Goal: Obtain resource: Download file/media

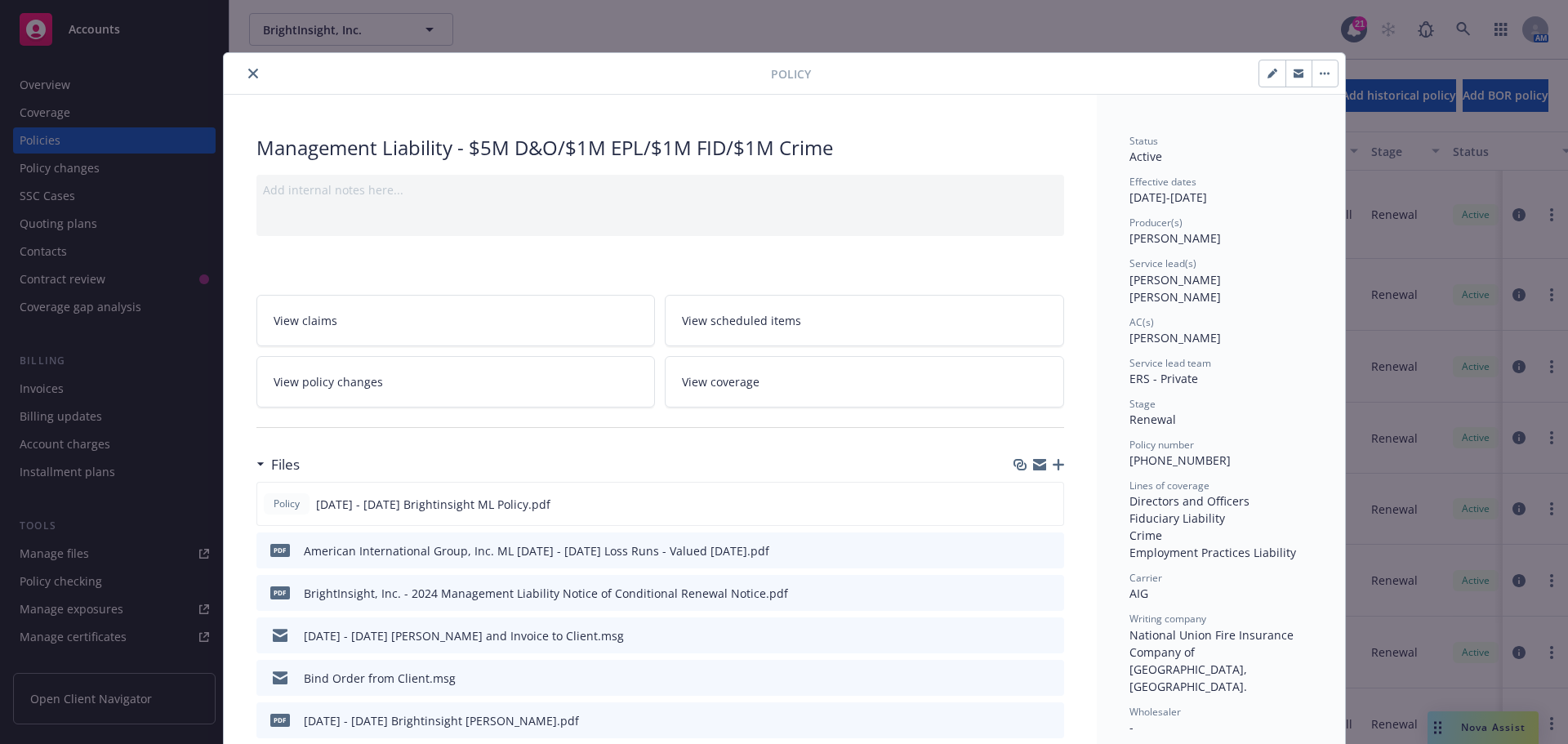
click at [248, 72] on icon "close" at bounding box center [253, 73] width 10 height 10
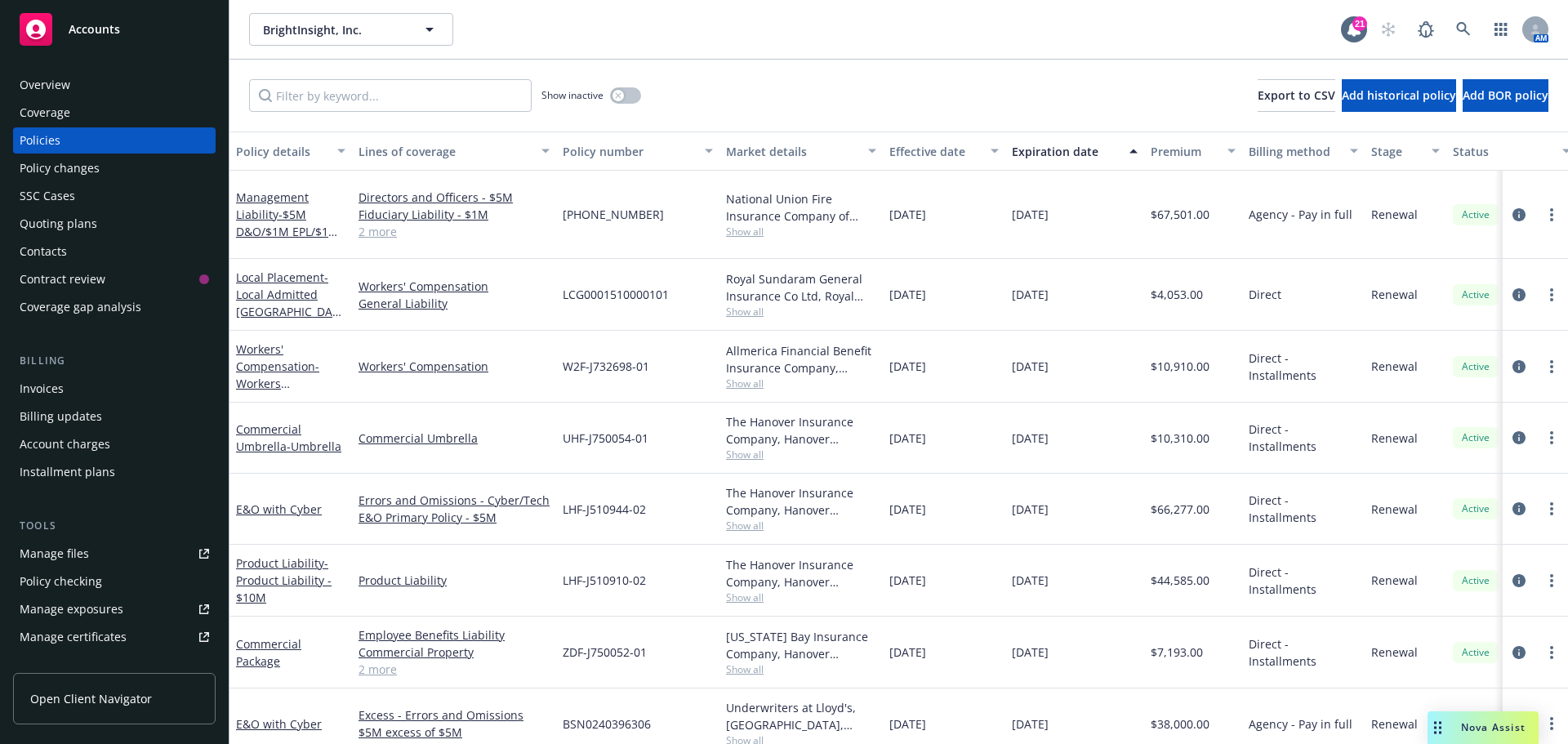
click at [88, 31] on span "Accounts" at bounding box center [94, 29] width 51 height 13
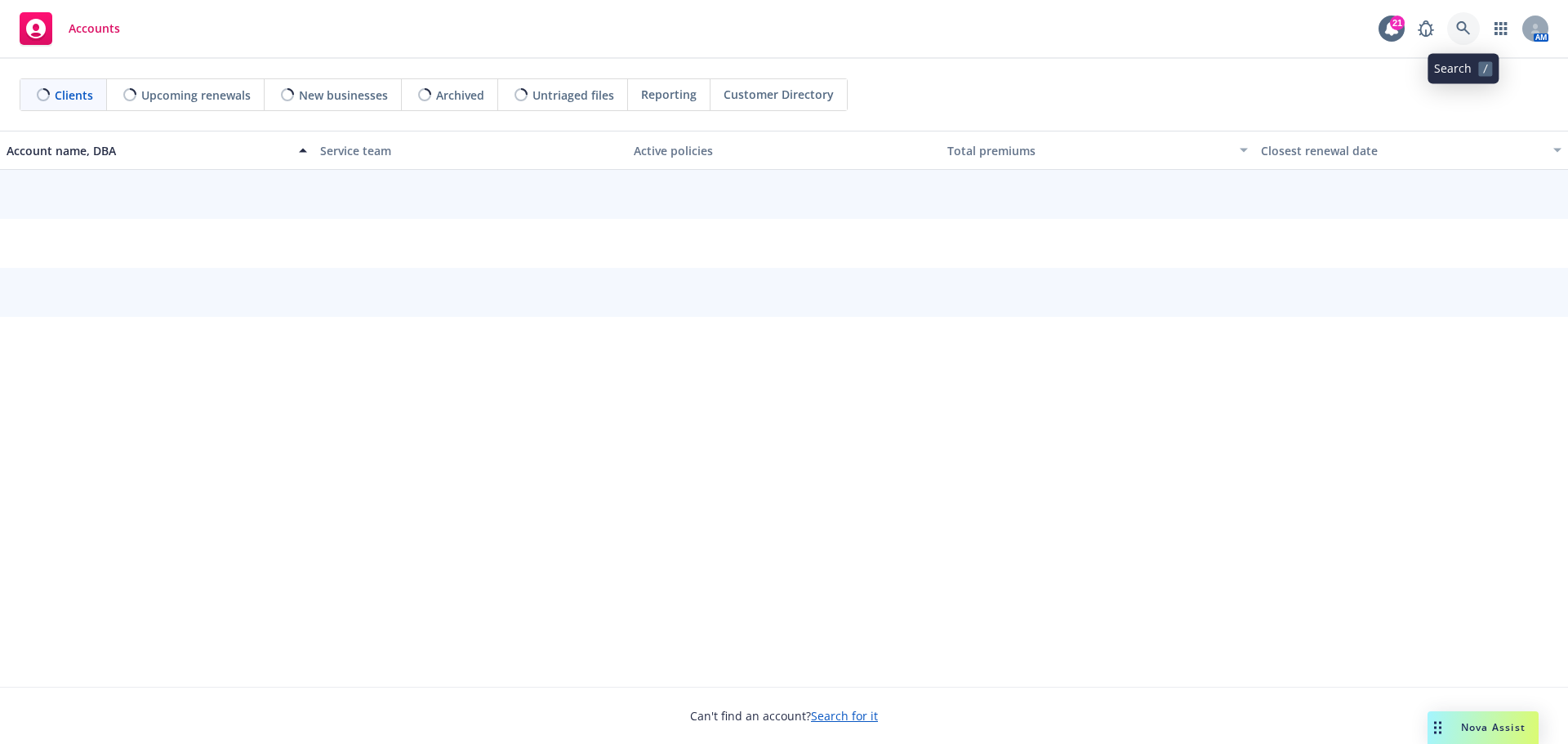
click at [1454, 29] on link at bounding box center [1463, 29] width 32 height 32
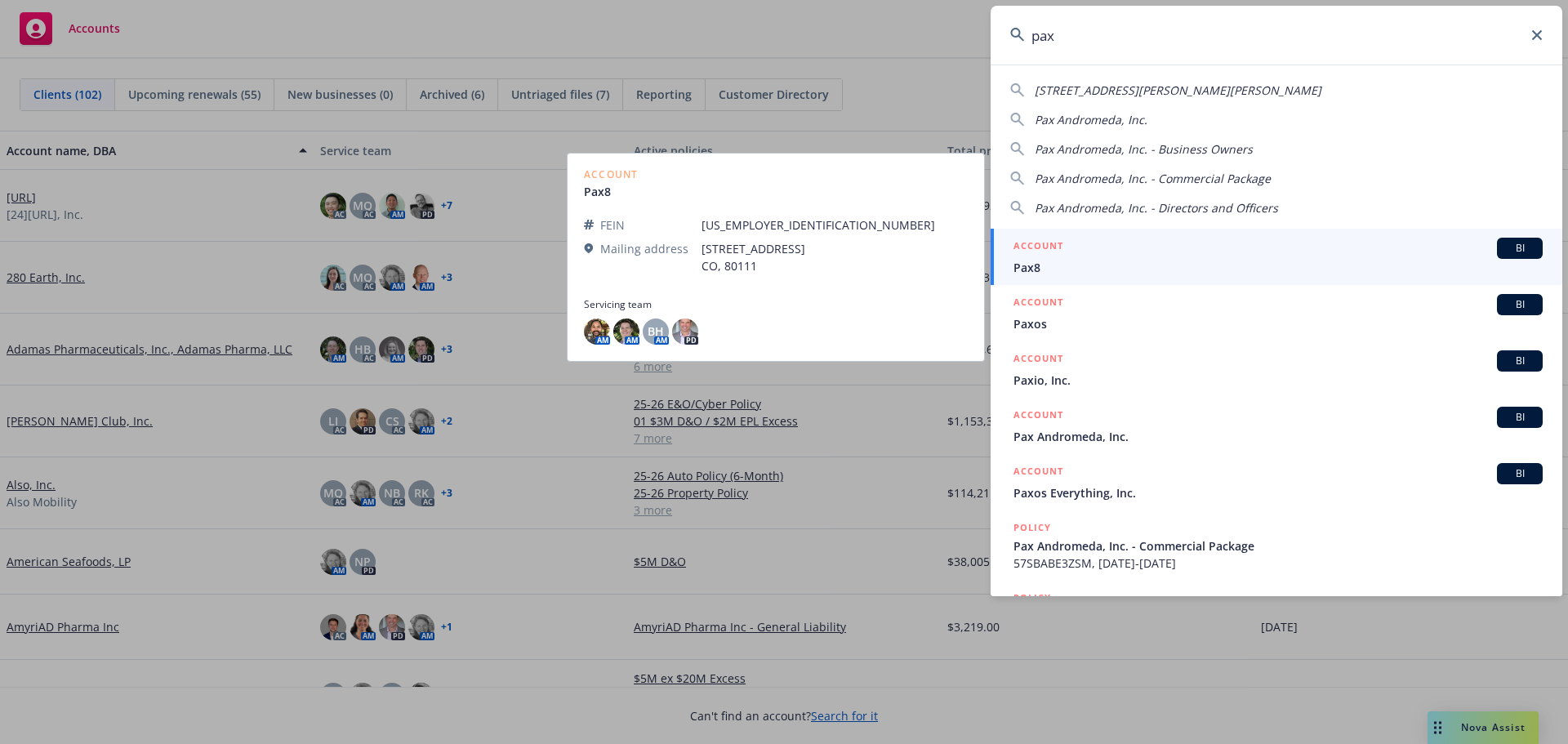
type input "pax"
click at [1506, 243] on span "BI" at bounding box center [1519, 247] width 32 height 14
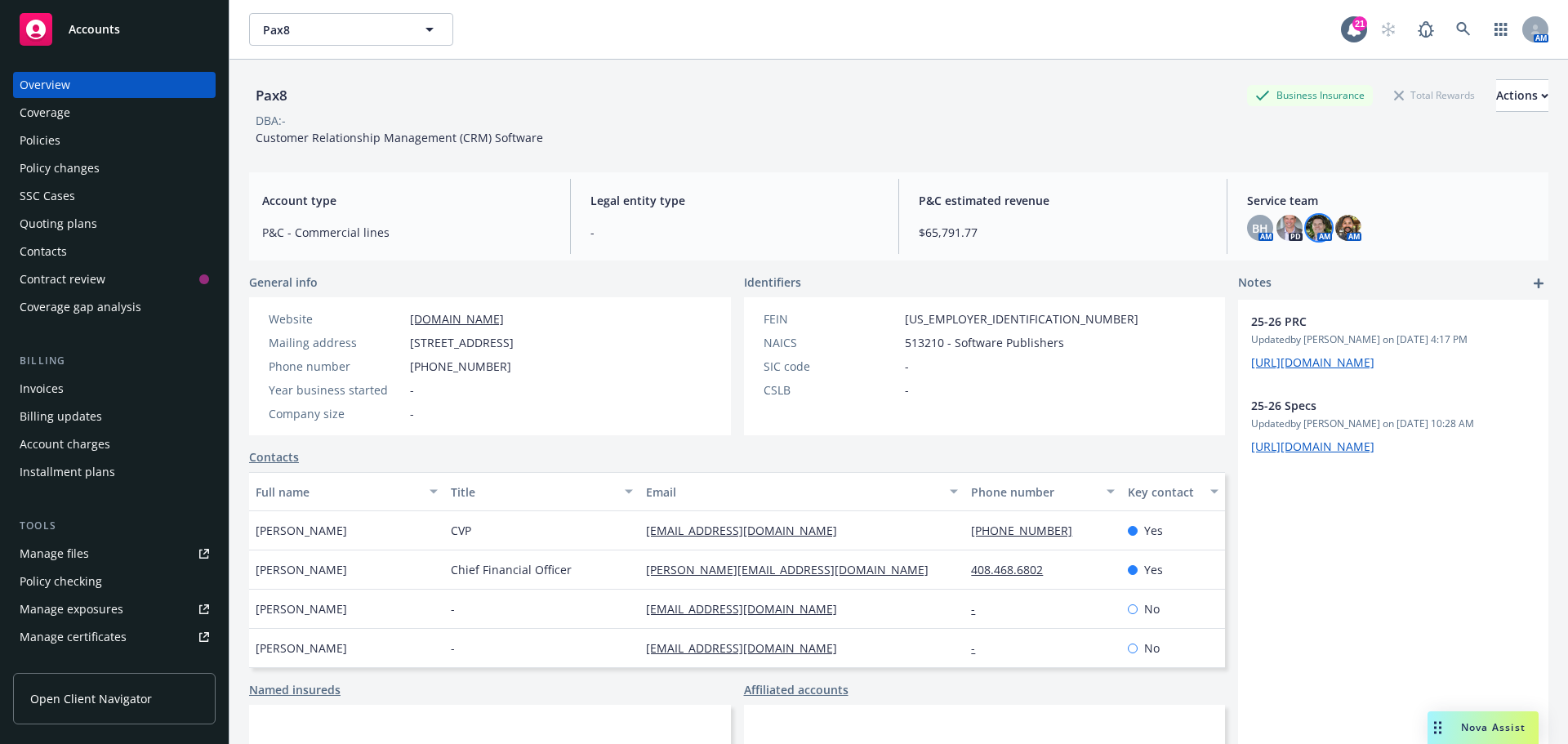
click at [1307, 227] on img at bounding box center [1318, 227] width 26 height 26
click at [1456, 29] on icon at bounding box center [1462, 29] width 14 height 14
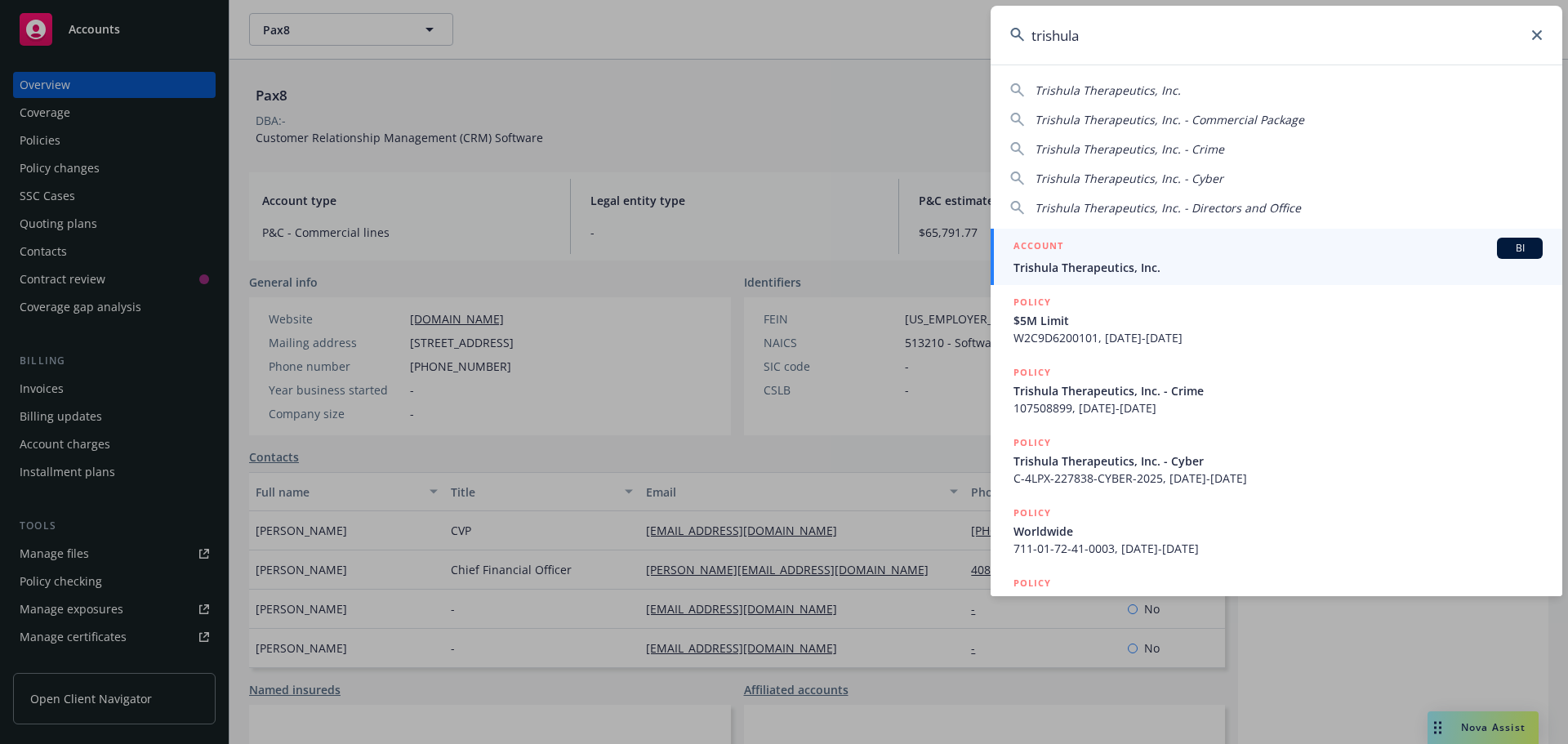
type input "trishula"
click at [1504, 245] on span "BI" at bounding box center [1519, 247] width 32 height 14
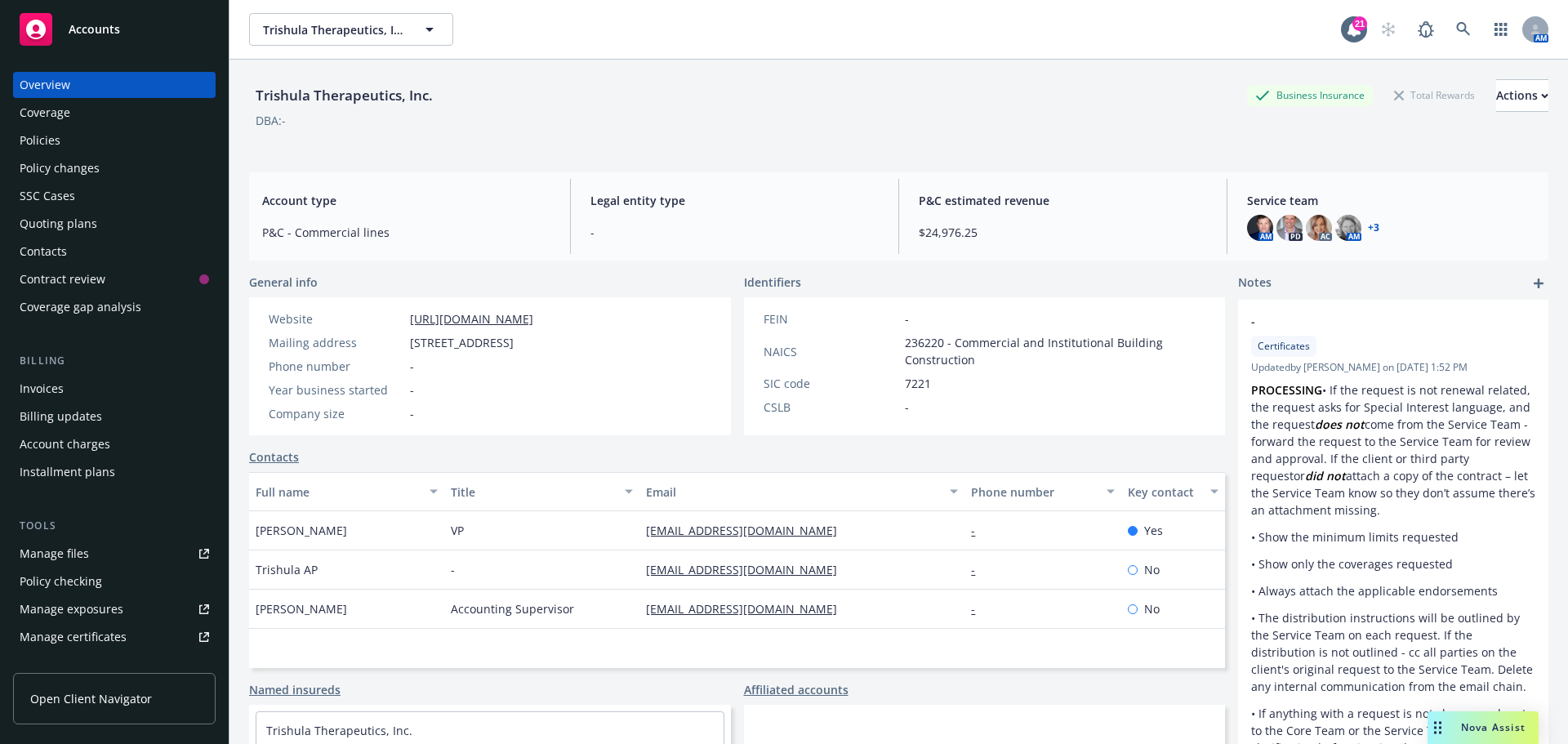
click at [41, 142] on div "Policies" at bounding box center [40, 140] width 41 height 26
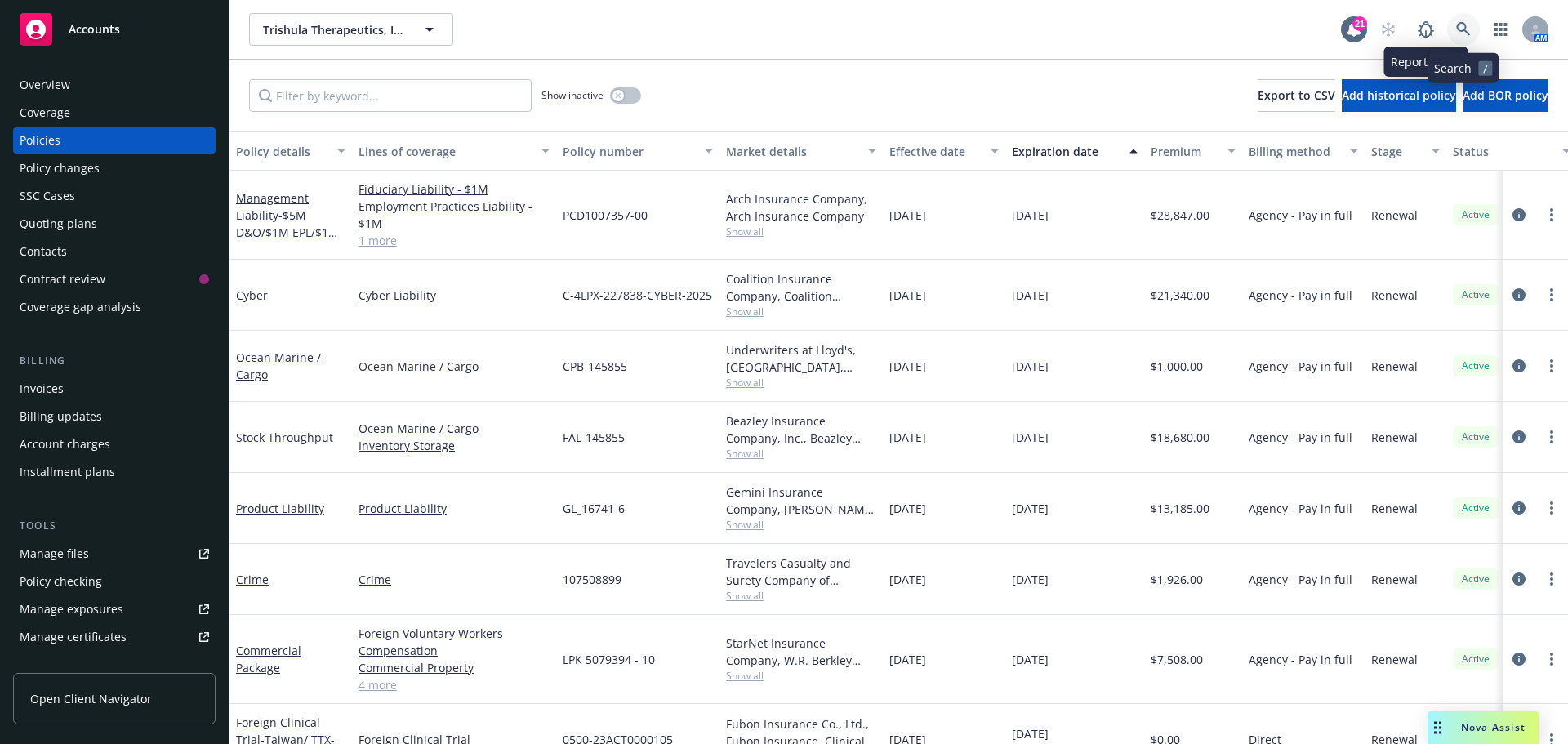
click at [1458, 26] on icon at bounding box center [1462, 29] width 14 height 14
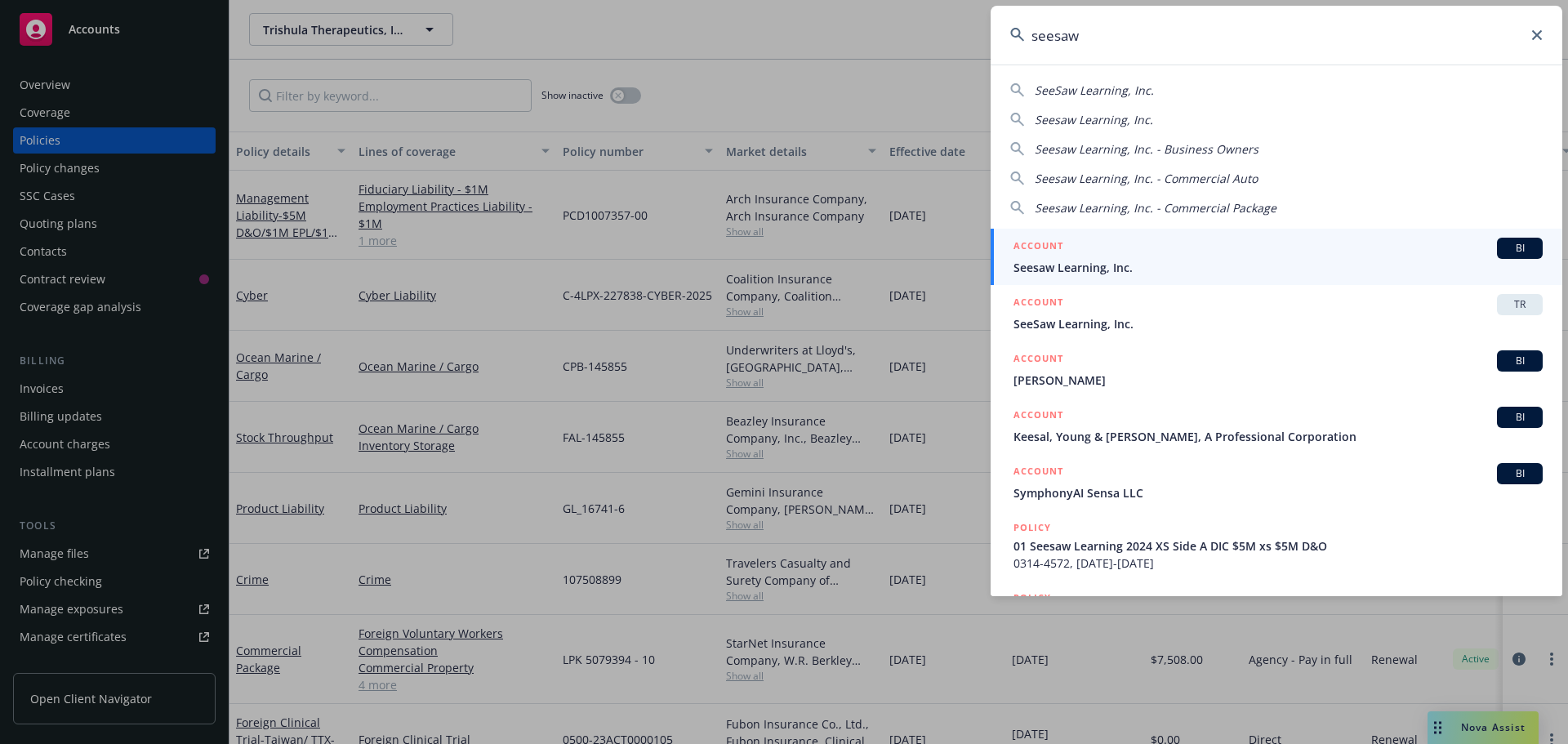
type input "seesaw"
click at [1505, 250] on span "BI" at bounding box center [1519, 247] width 32 height 14
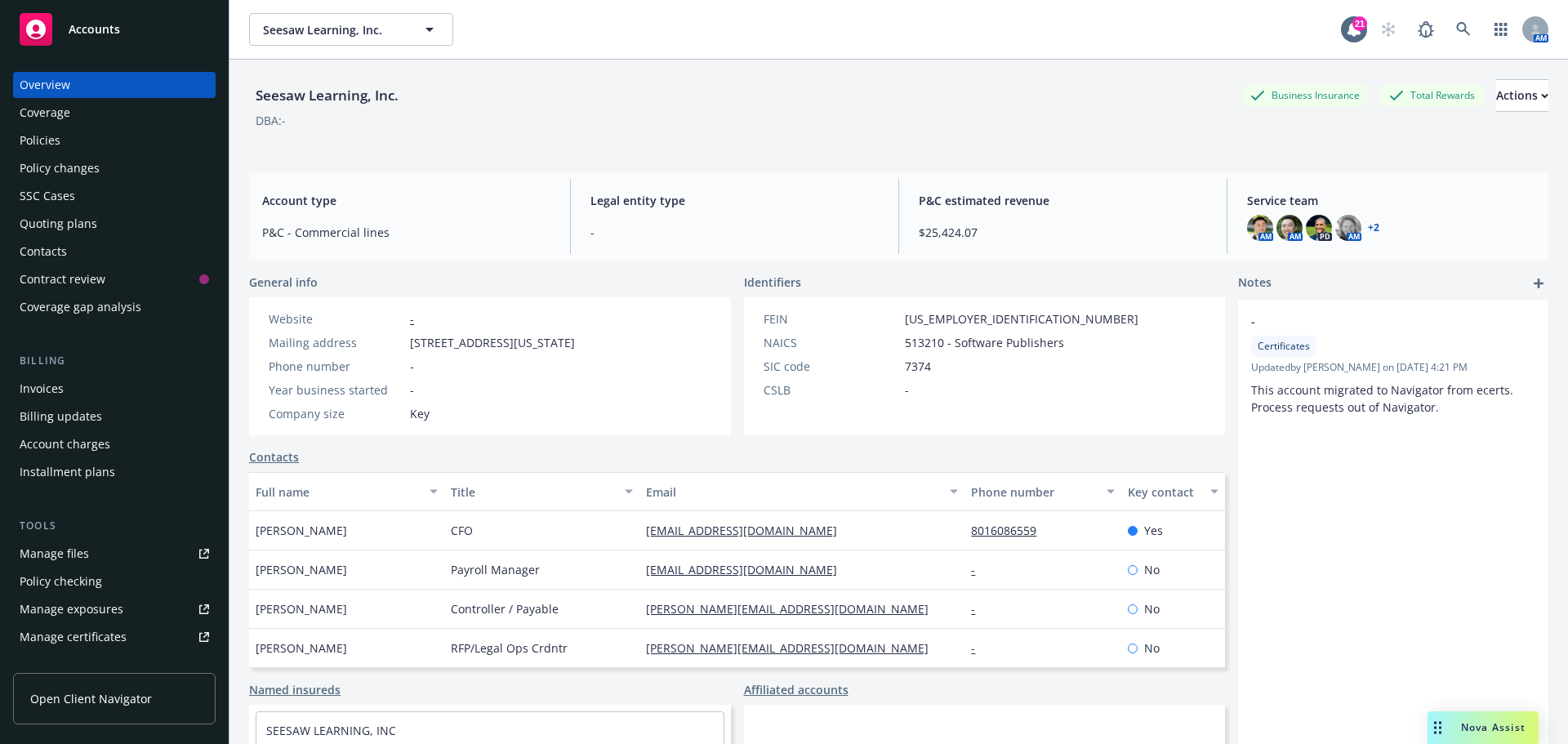
click at [1477, 725] on span "Nova Assist" at bounding box center [1493, 727] width 65 height 14
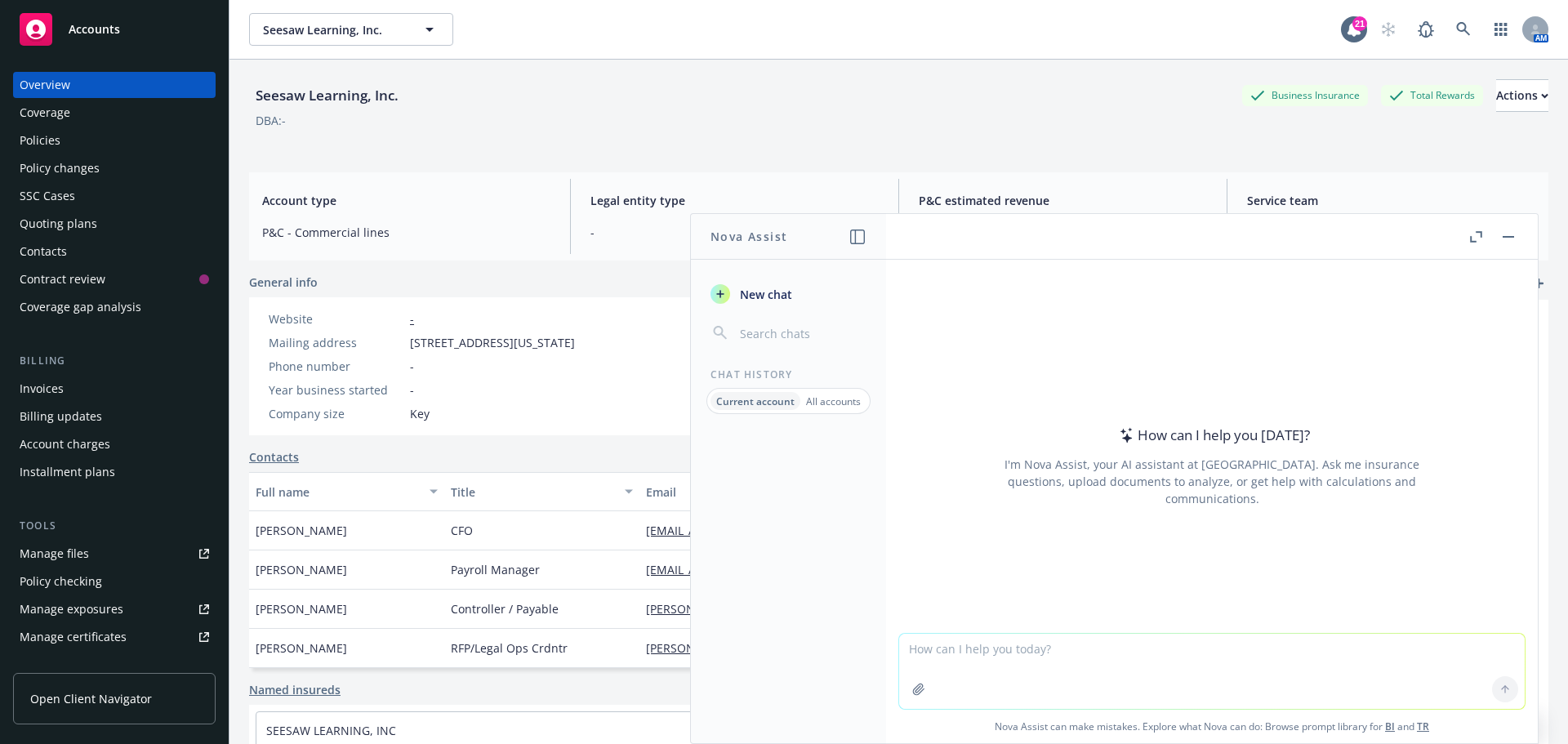
click at [55, 141] on div "Policies" at bounding box center [40, 140] width 41 height 26
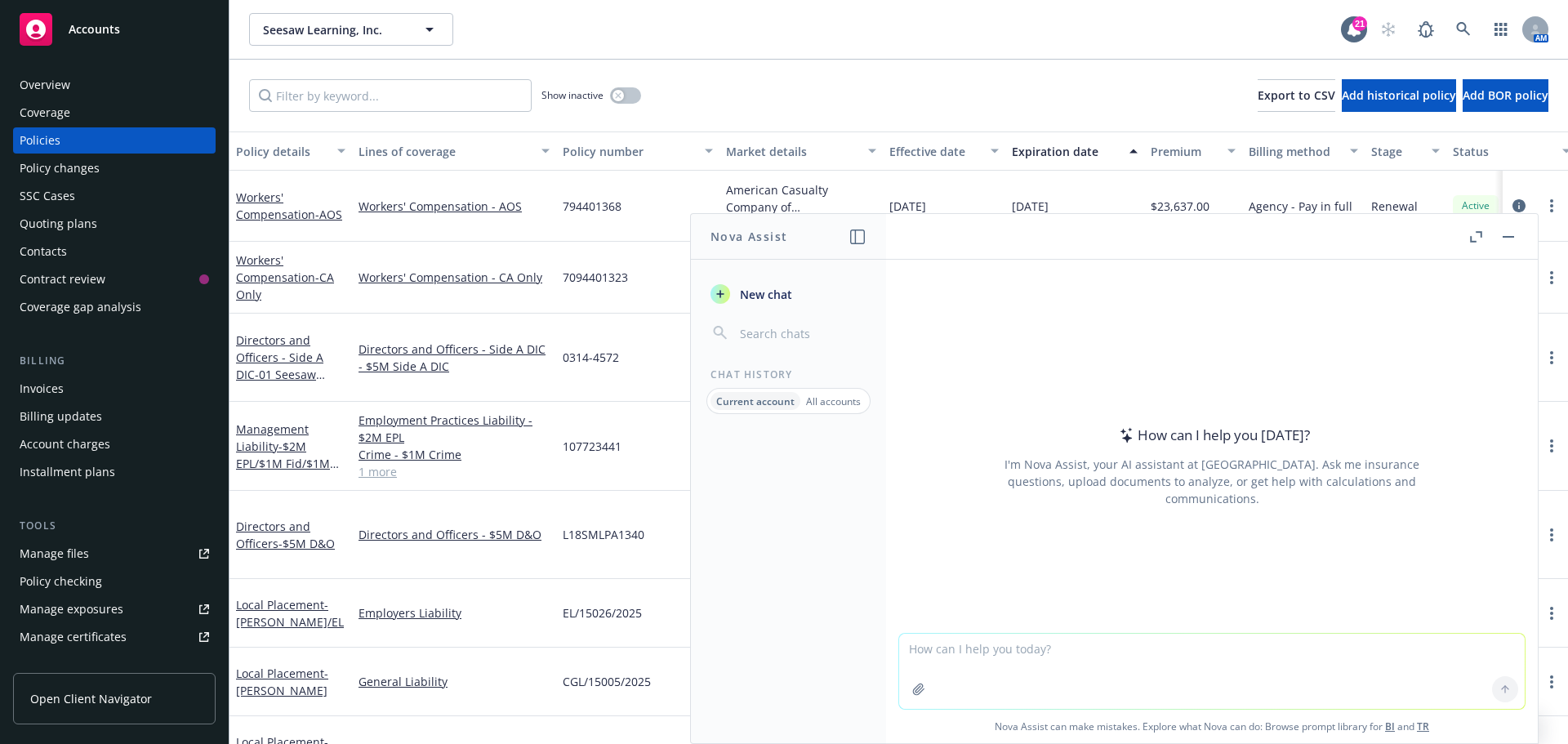
click at [1506, 237] on rect "button" at bounding box center [1508, 237] width 11 height 2
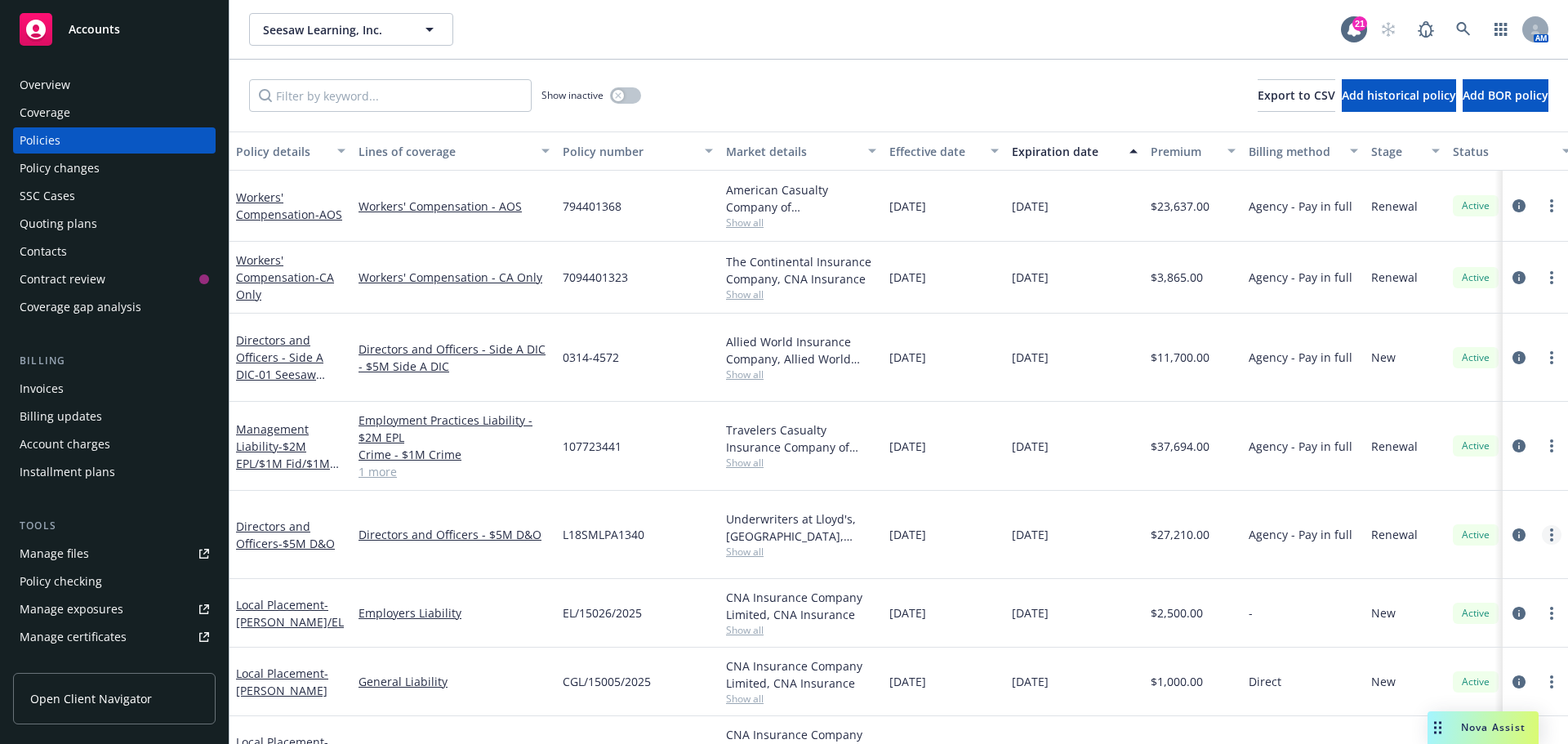
click at [1550, 538] on circle "more" at bounding box center [1551, 539] width 3 height 3
click at [1512, 528] on icon "circleInformation" at bounding box center [1519, 535] width 13 height 13
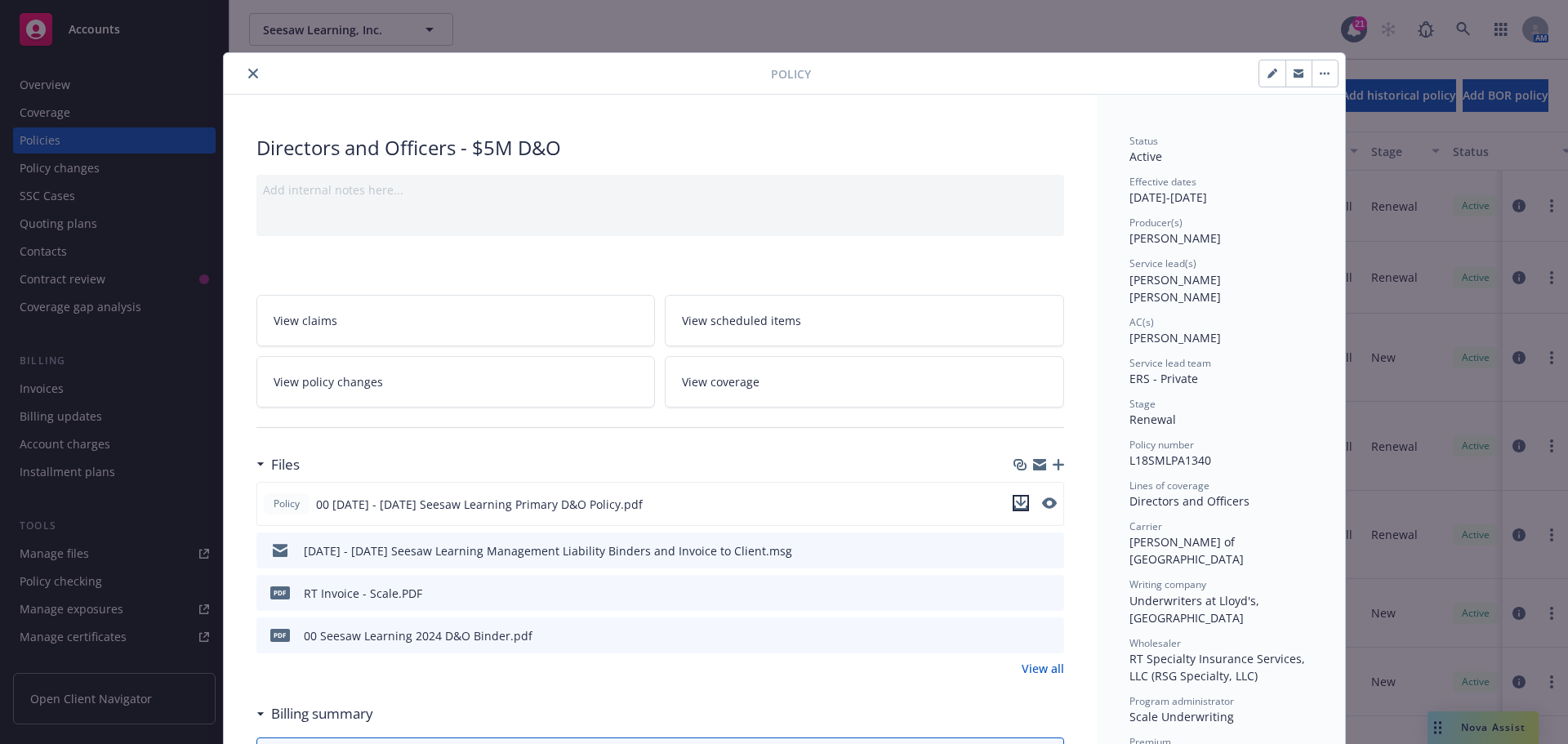
click at [1014, 501] on icon "download file" at bounding box center [1021, 503] width 13 height 13
drag, startPoint x: 249, startPoint y: 72, endPoint x: 289, endPoint y: 120, distance: 62.5
click at [249, 72] on icon "close" at bounding box center [253, 73] width 10 height 10
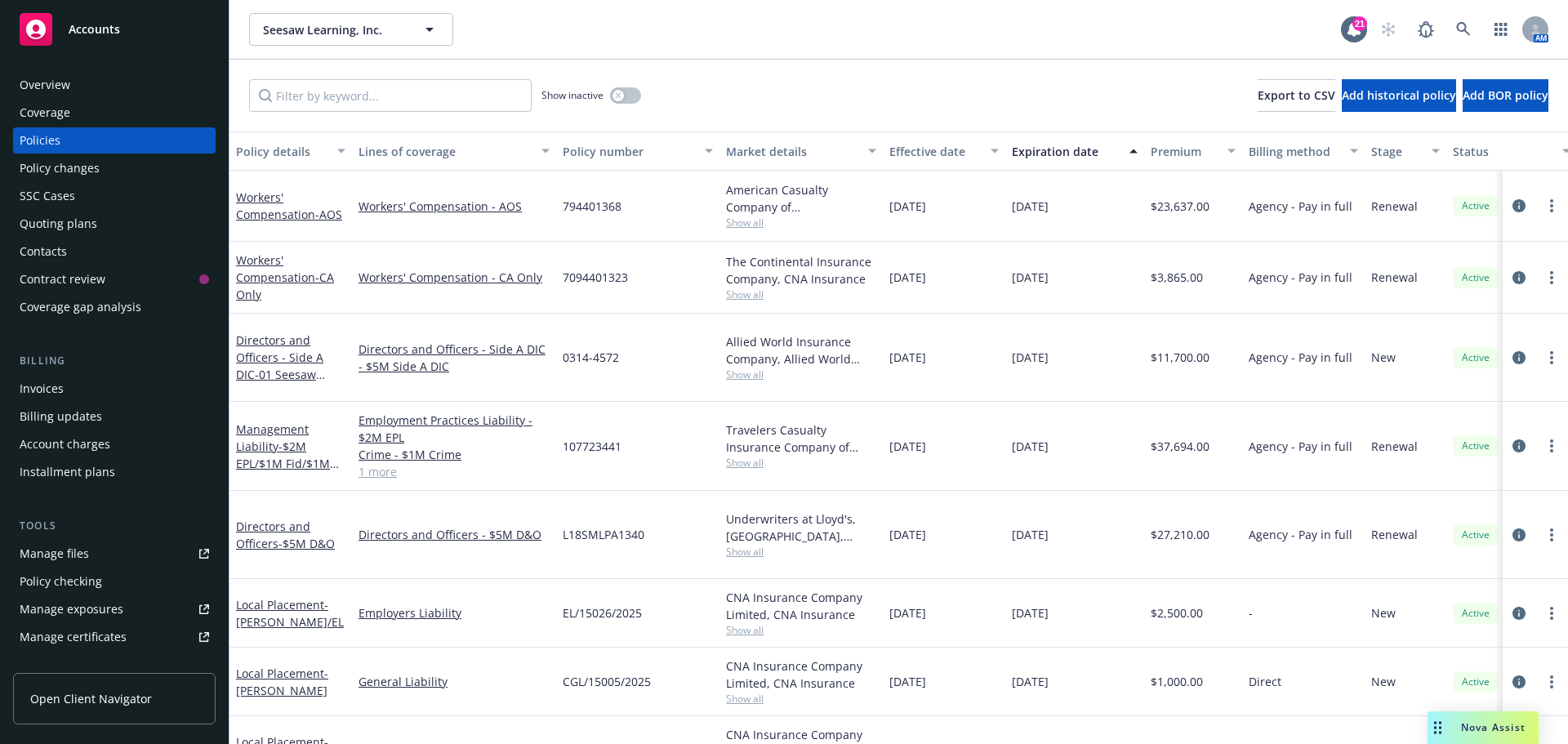
click at [1485, 732] on span "Nova Assist" at bounding box center [1493, 727] width 65 height 14
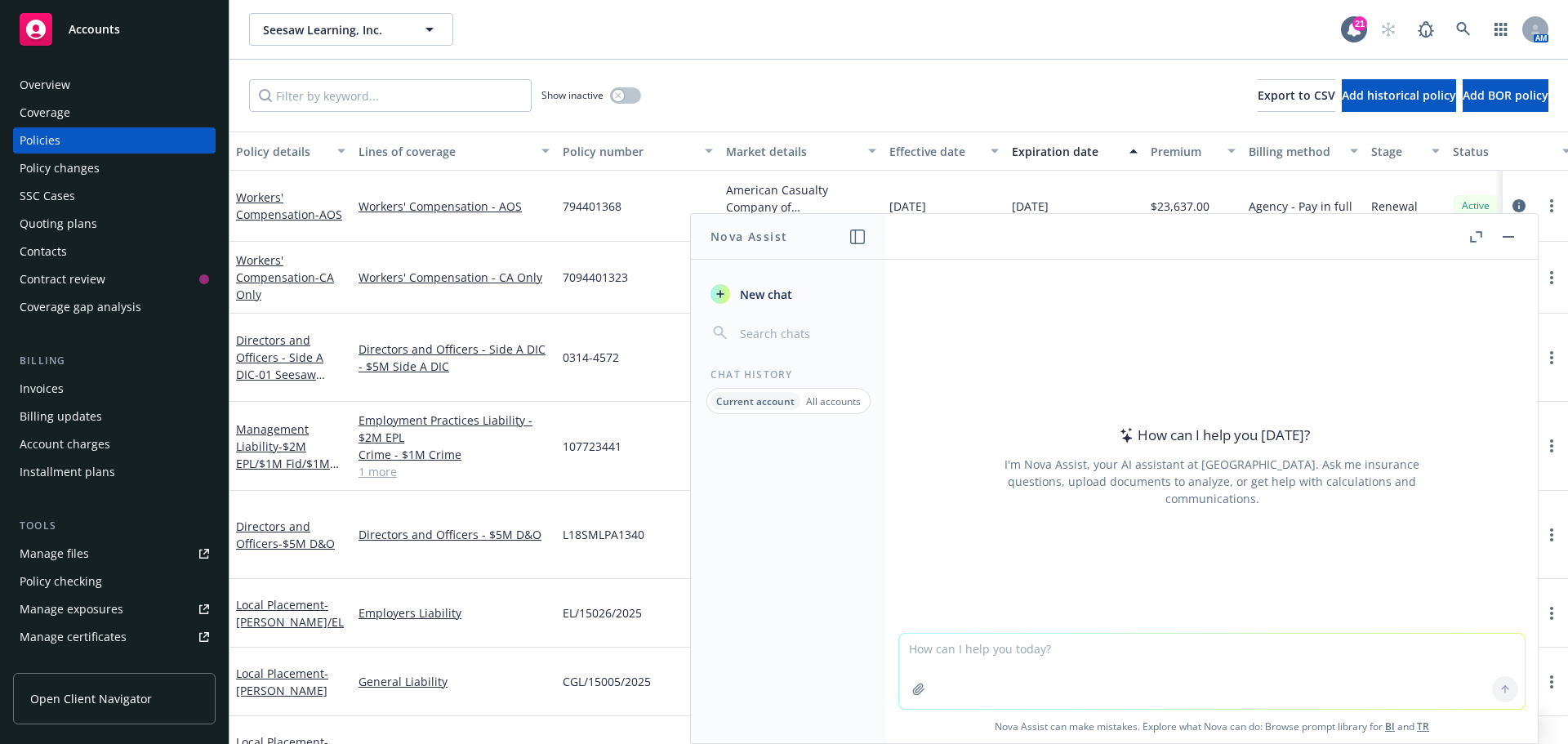
click at [809, 285] on button "New chat" at bounding box center [789, 294] width 169 height 29
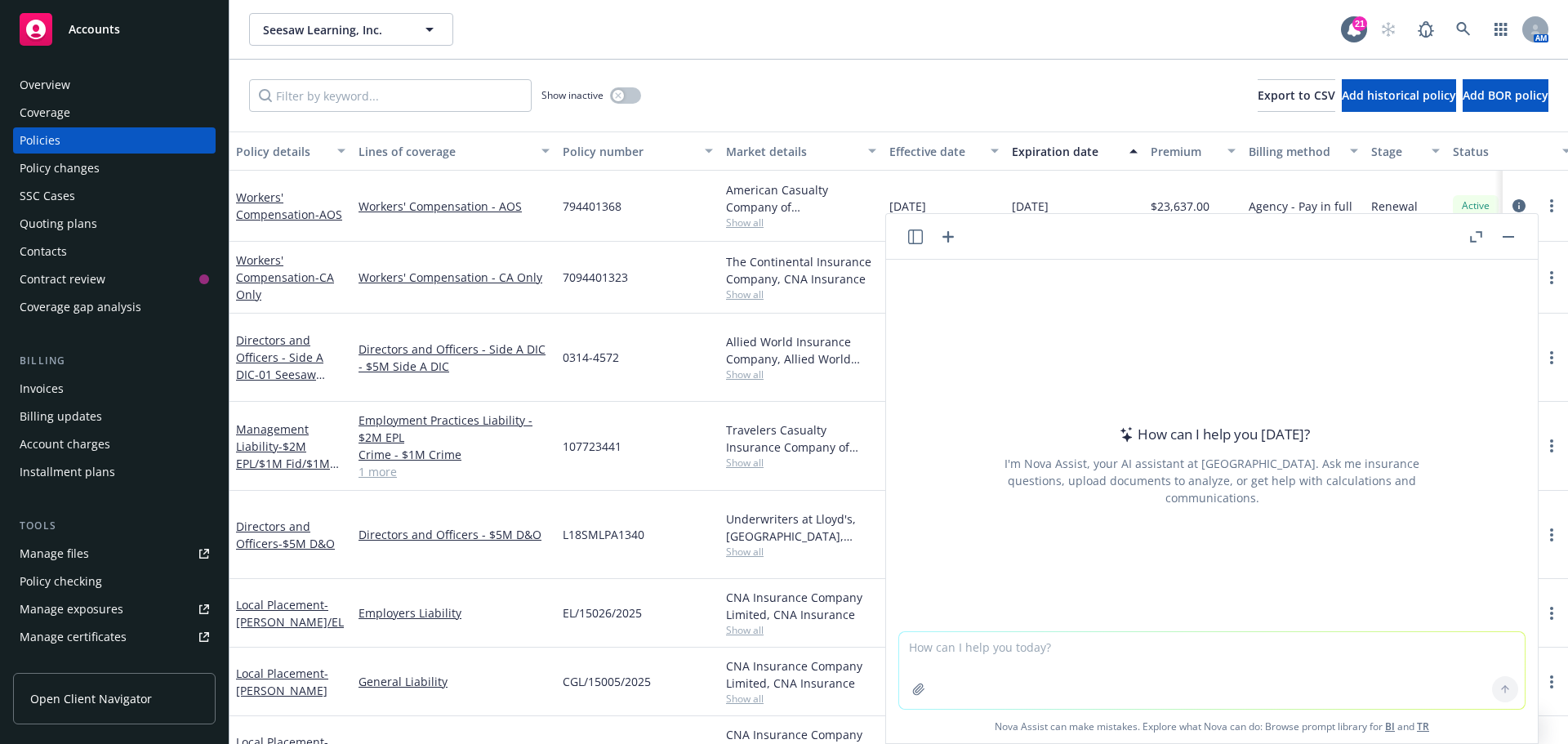
click at [1057, 300] on div "How can I help you [DATE]? I'm Nova Assist, your AI assistant at Newfront. Ask …" at bounding box center [1211, 445] width 652 height 371
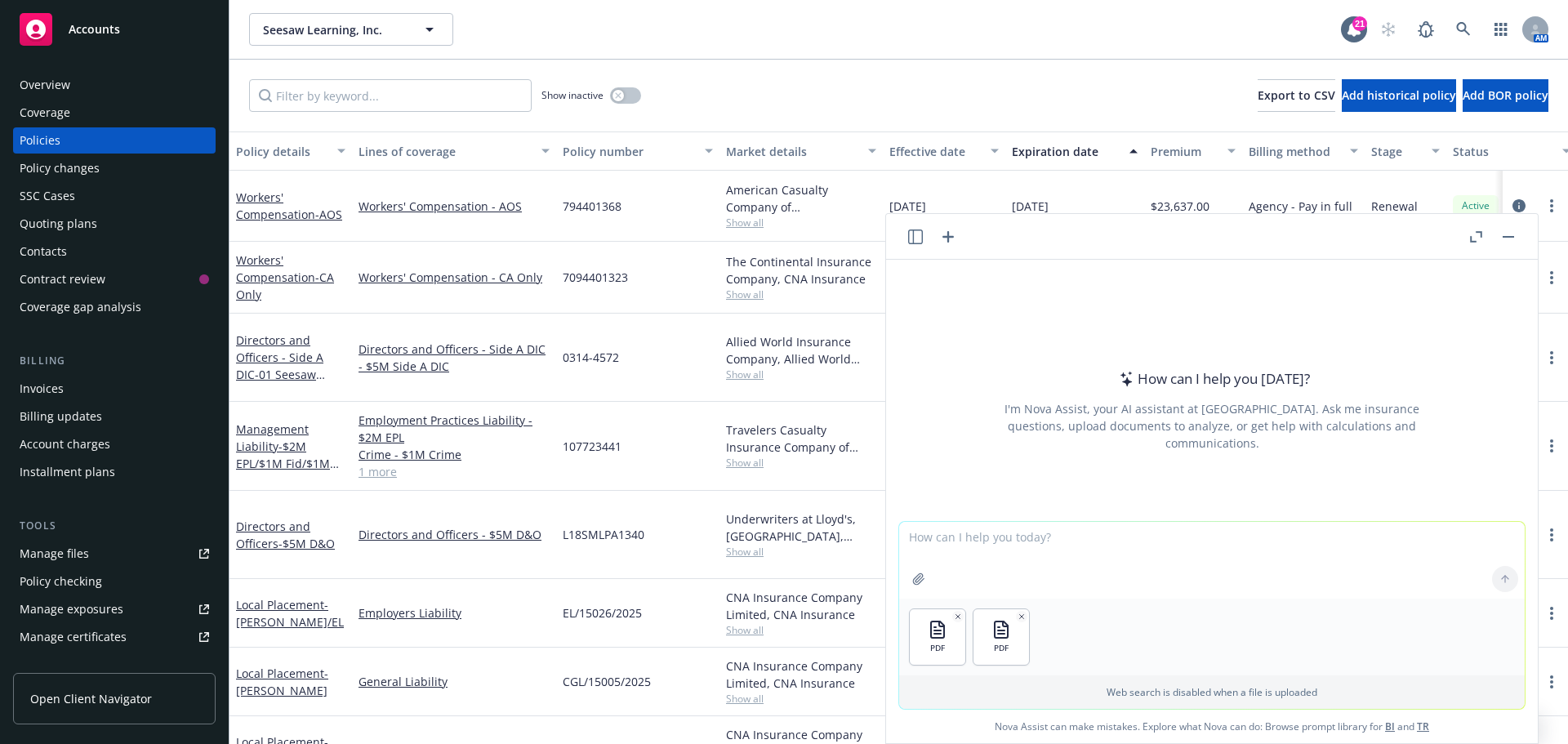
click at [955, 280] on div "How can I help you [DATE]? I'm Nova Assist, your AI assistant at Newfront. Ask …" at bounding box center [1211, 390] width 652 height 262
click at [978, 542] on textarea at bounding box center [1211, 559] width 625 height 77
type textarea "compare renewal quote against expiring policy"
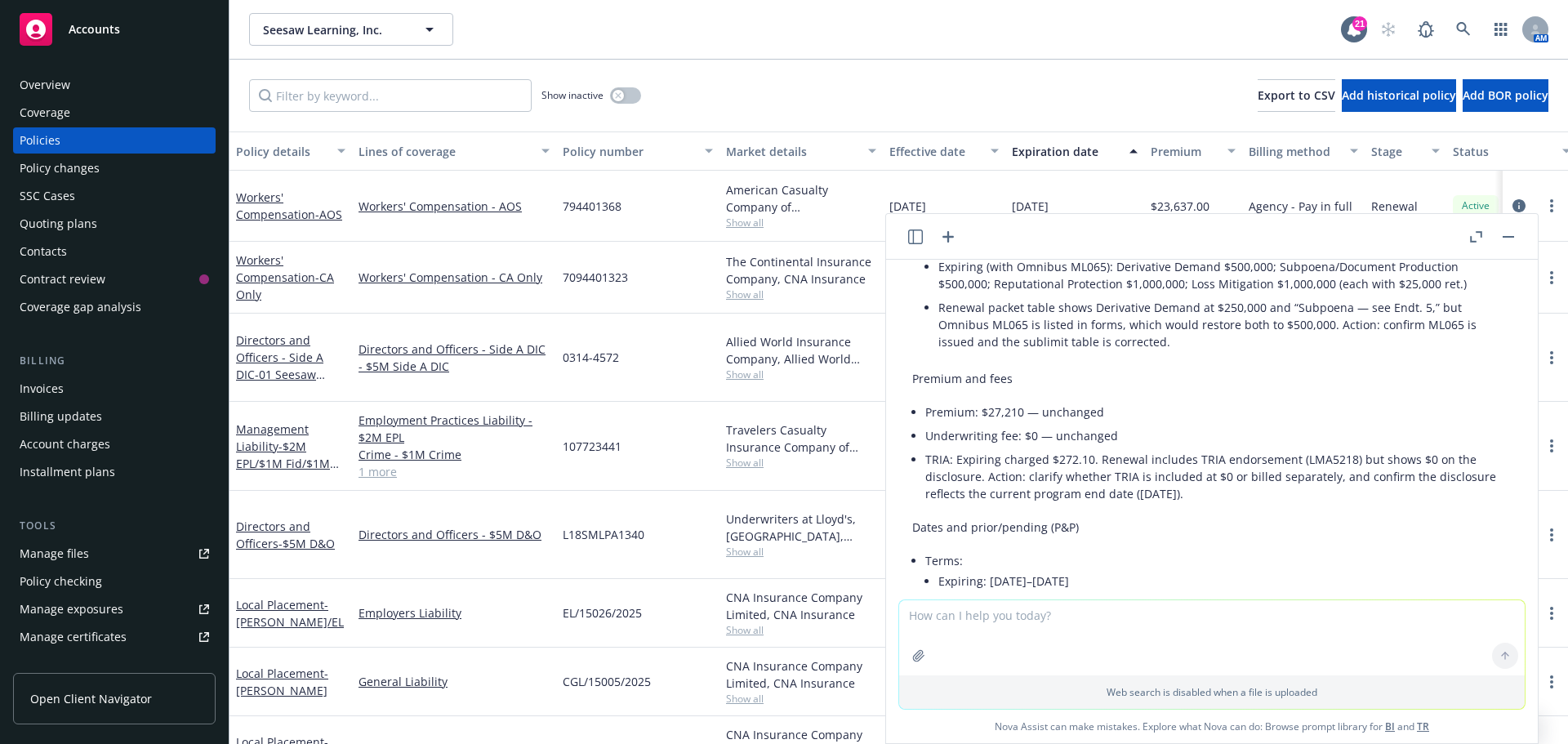
scroll to position [498, 0]
click at [1512, 235] on button "button" at bounding box center [1508, 237] width 20 height 20
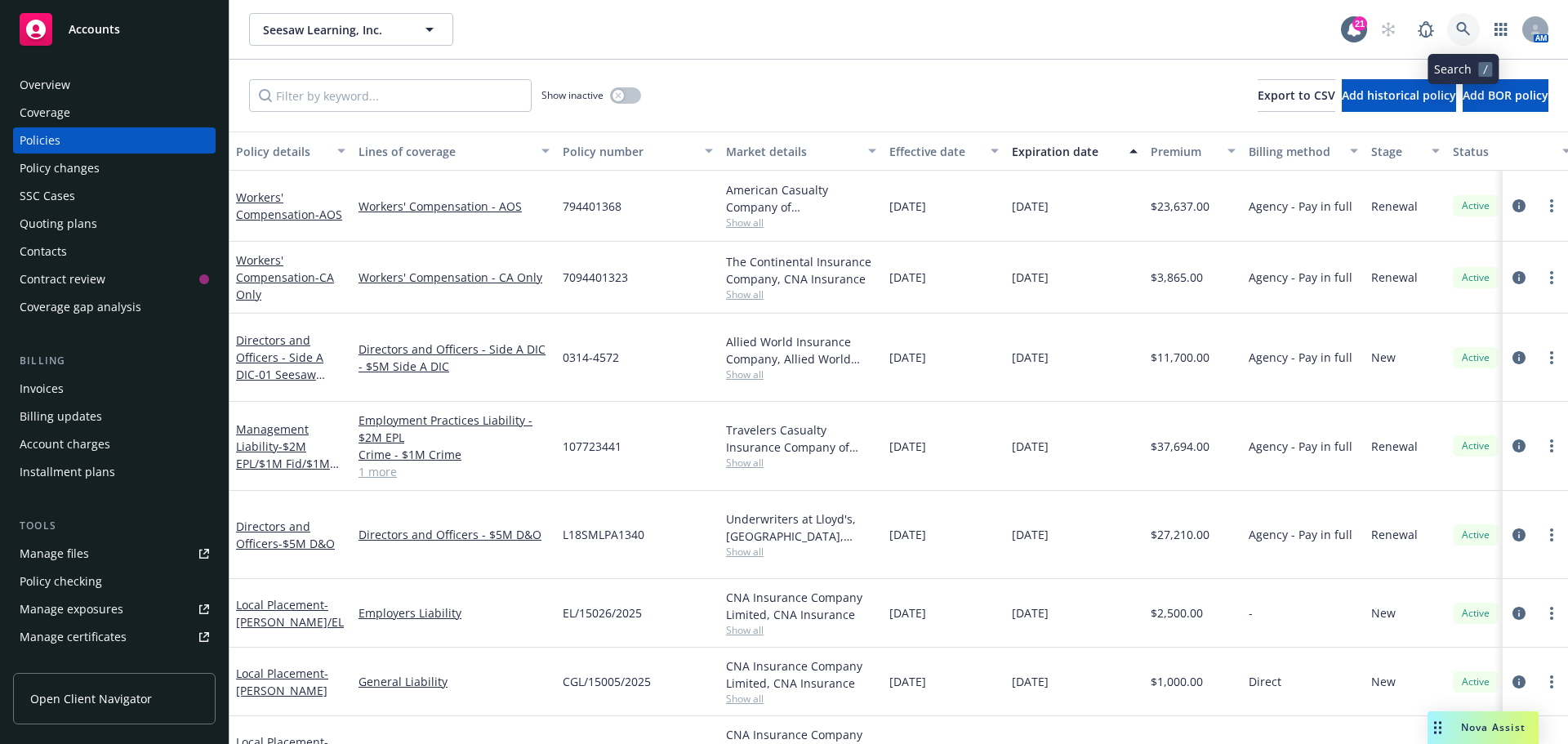
click at [1461, 29] on icon at bounding box center [1462, 29] width 14 height 14
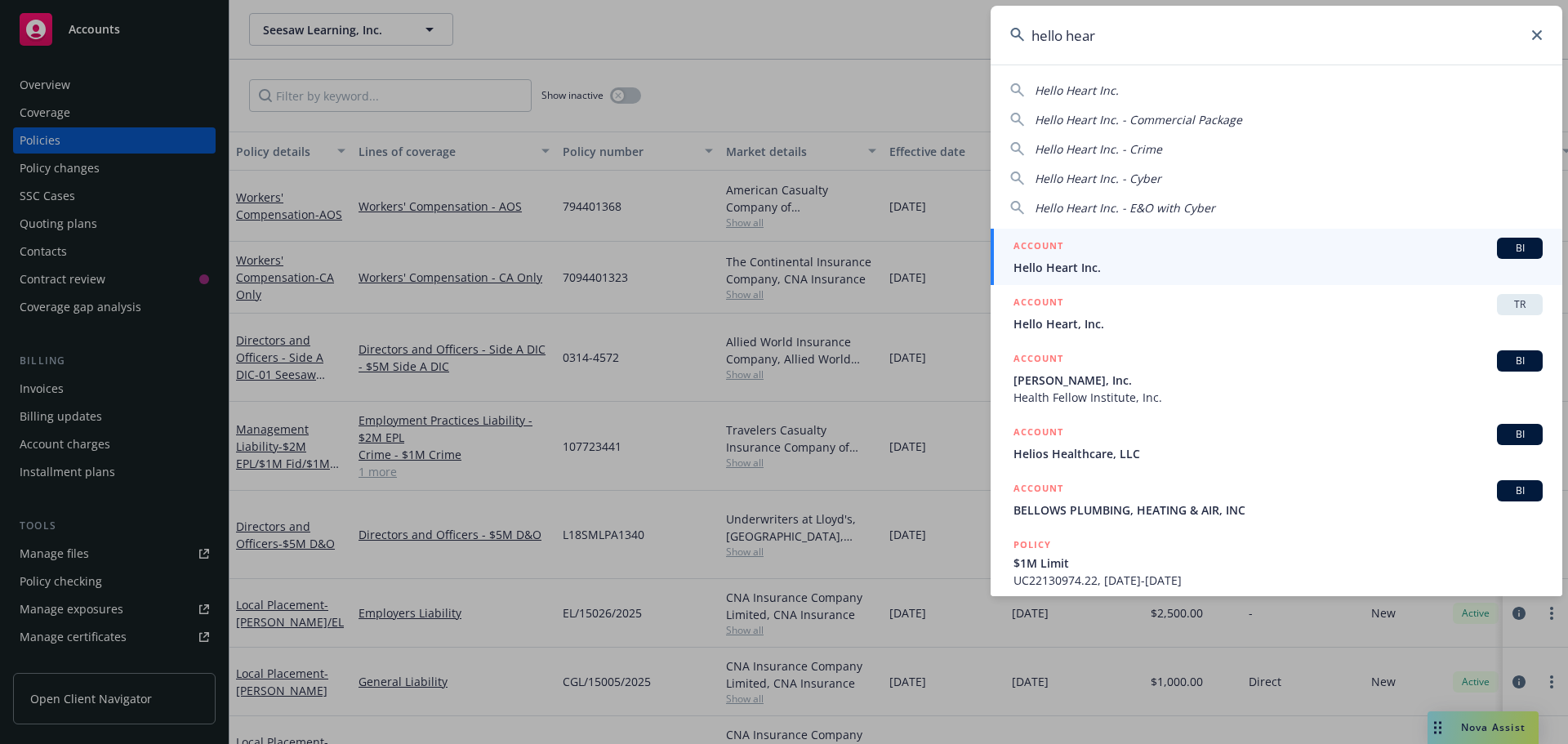
type input "hello hear"
click at [1508, 245] on span "BI" at bounding box center [1519, 247] width 32 height 14
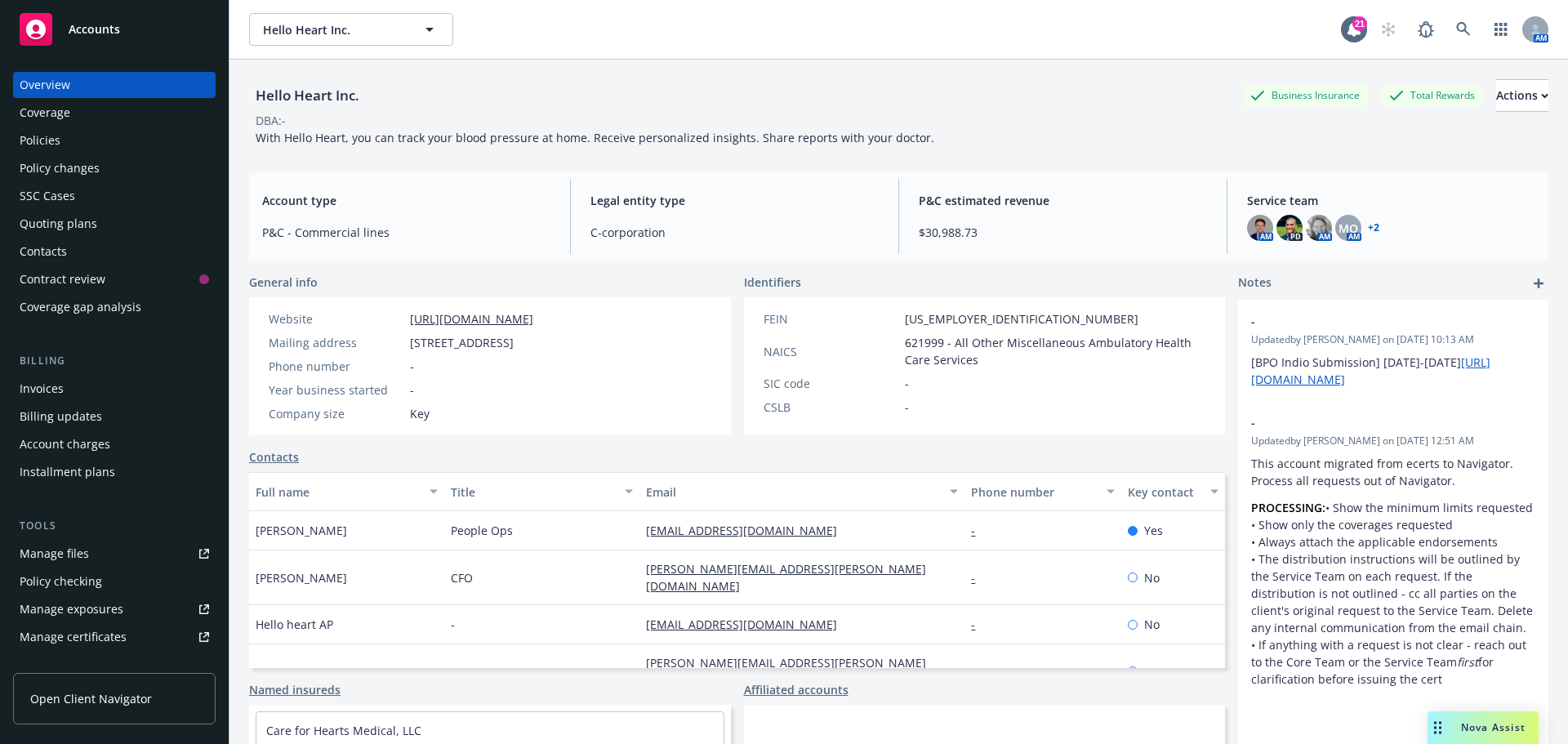
click at [60, 142] on div "Policies" at bounding box center [114, 140] width 189 height 26
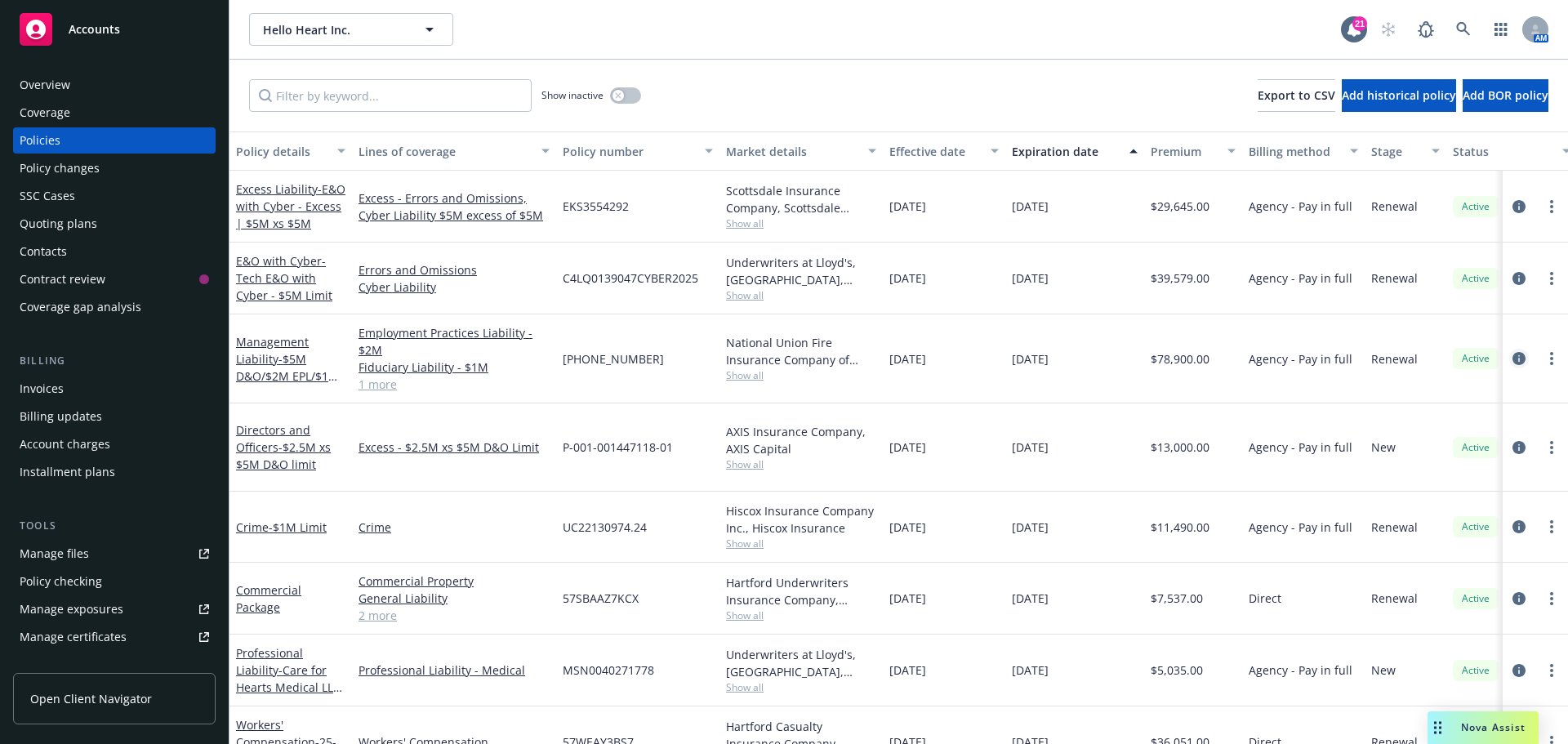
click at [1512, 361] on icon "circleInformation" at bounding box center [1519, 359] width 13 height 13
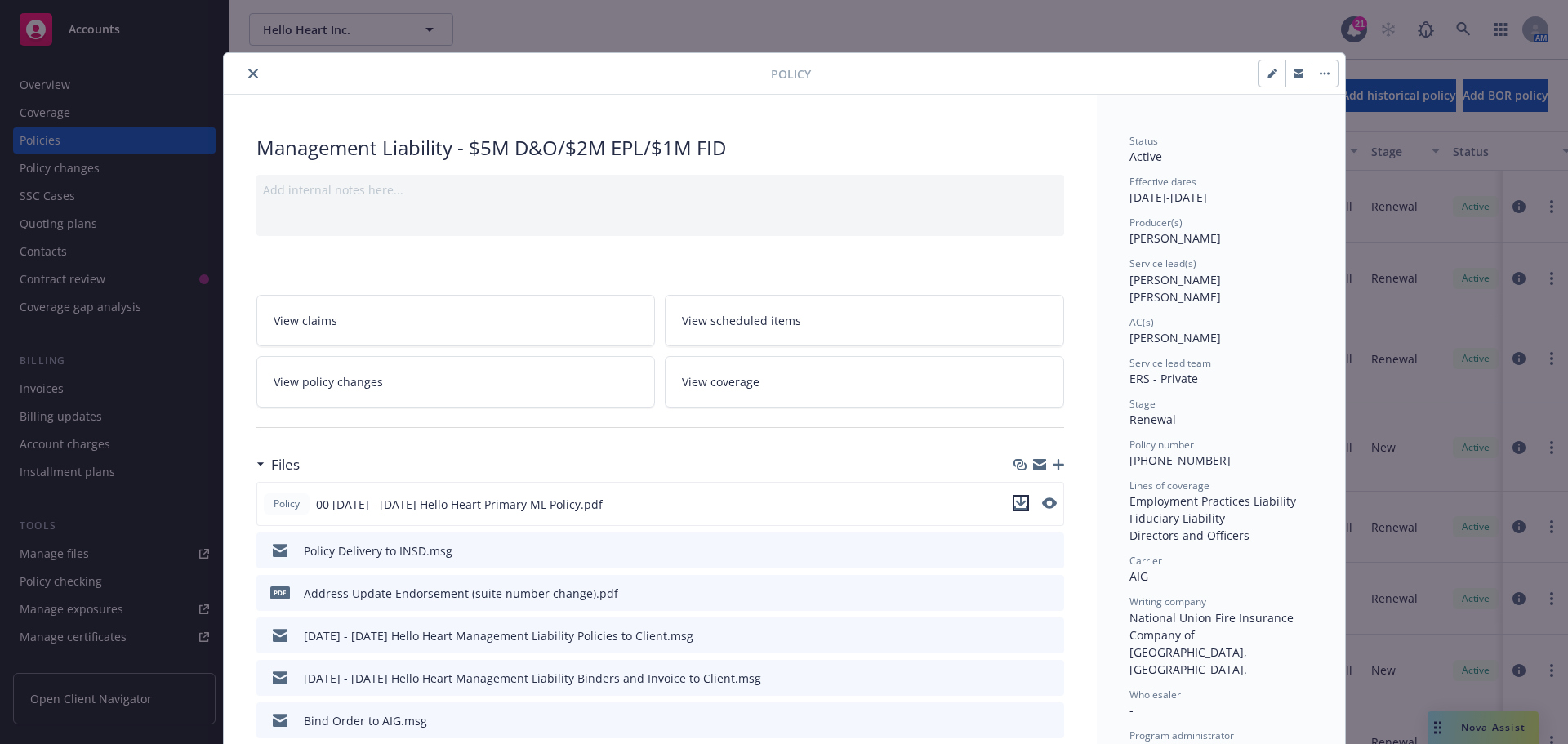
click at [1014, 504] on icon "download file" at bounding box center [1021, 503] width 13 height 13
drag, startPoint x: 242, startPoint y: 74, endPoint x: 328, endPoint y: 91, distance: 87.7
click at [248, 74] on icon "close" at bounding box center [253, 73] width 10 height 10
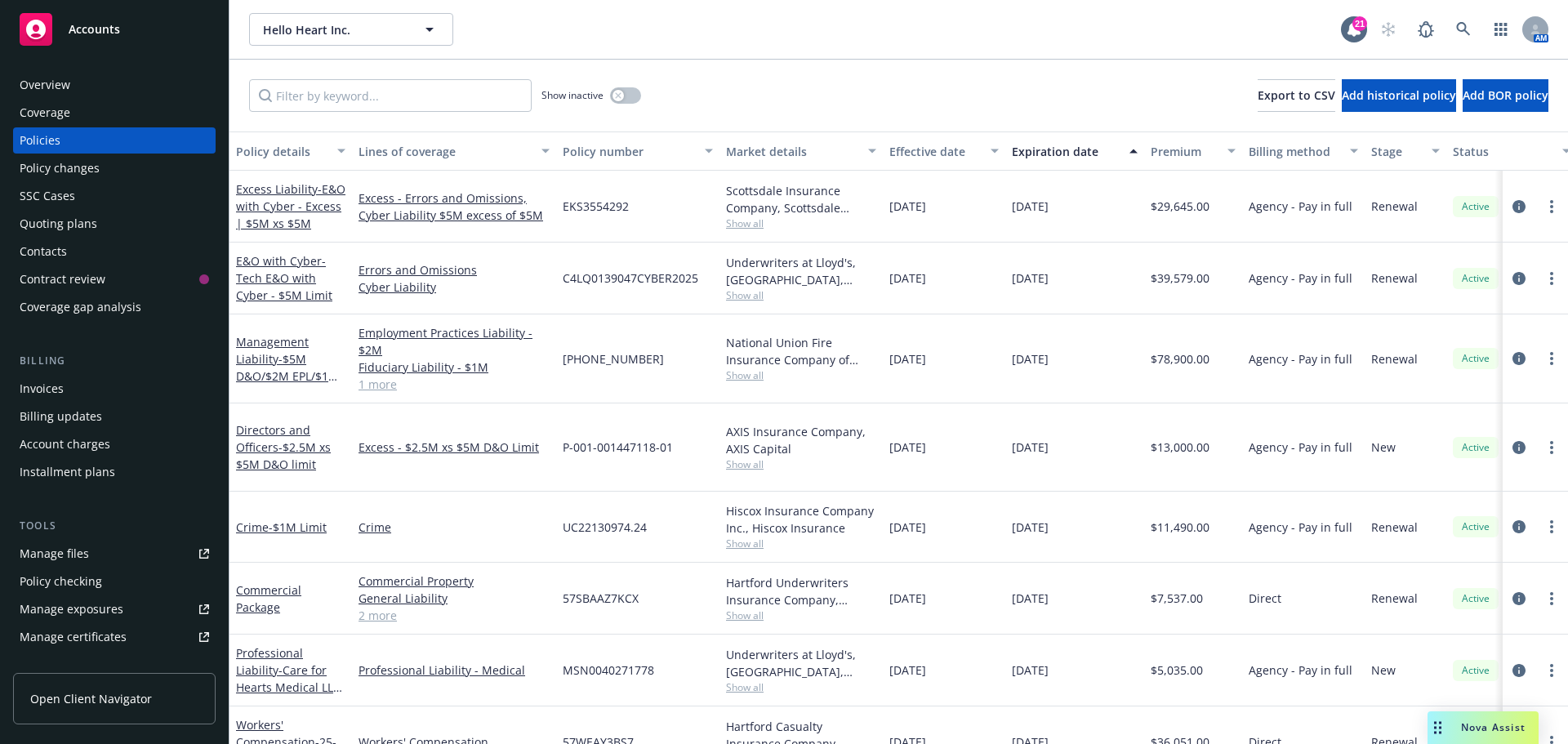
click at [1455, 716] on div "Nova Assist" at bounding box center [1482, 727] width 111 height 32
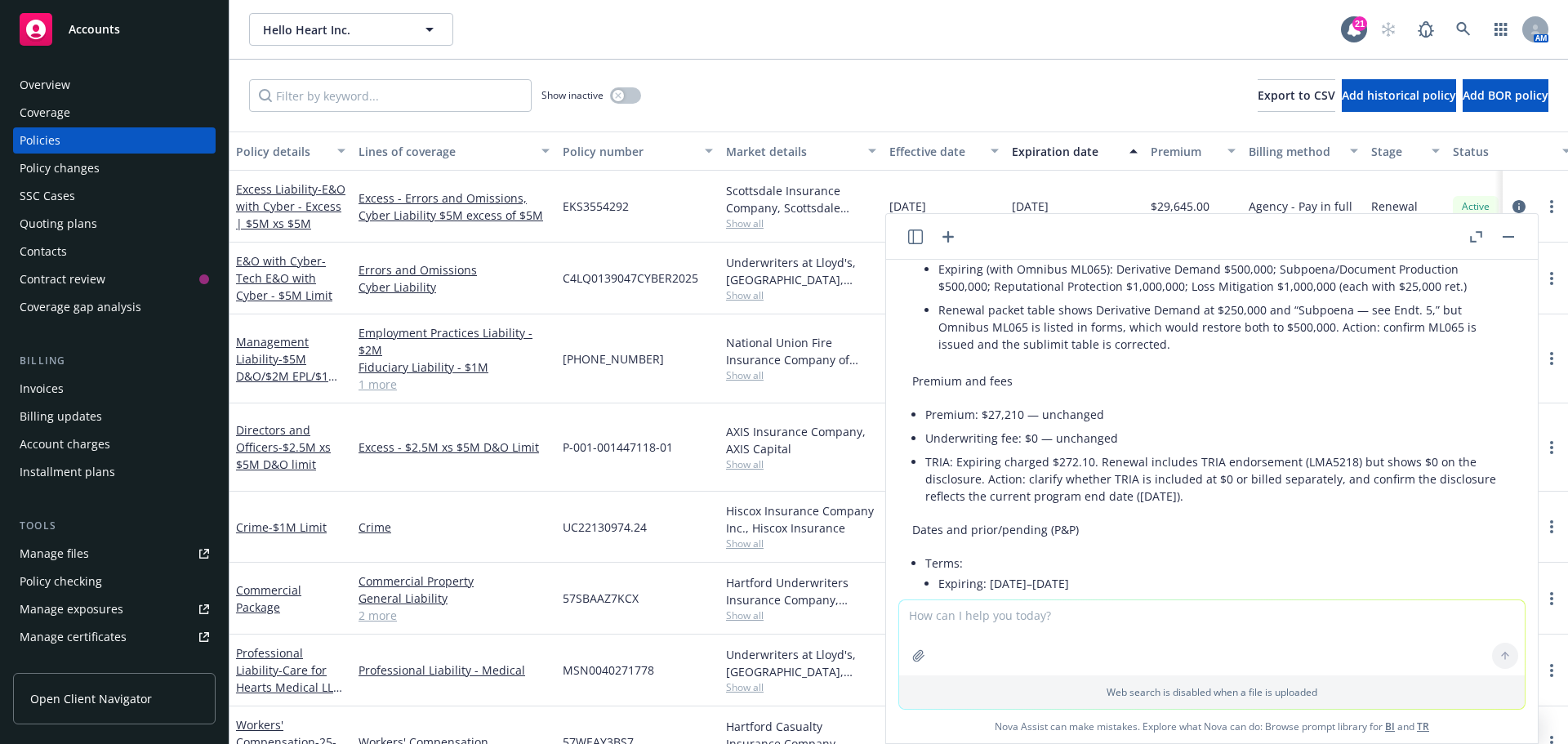
click at [949, 617] on textarea at bounding box center [1211, 637] width 625 height 75
click at [941, 540] on textarea at bounding box center [1211, 560] width 625 height 75
click at [1509, 239] on button "button" at bounding box center [1508, 237] width 20 height 20
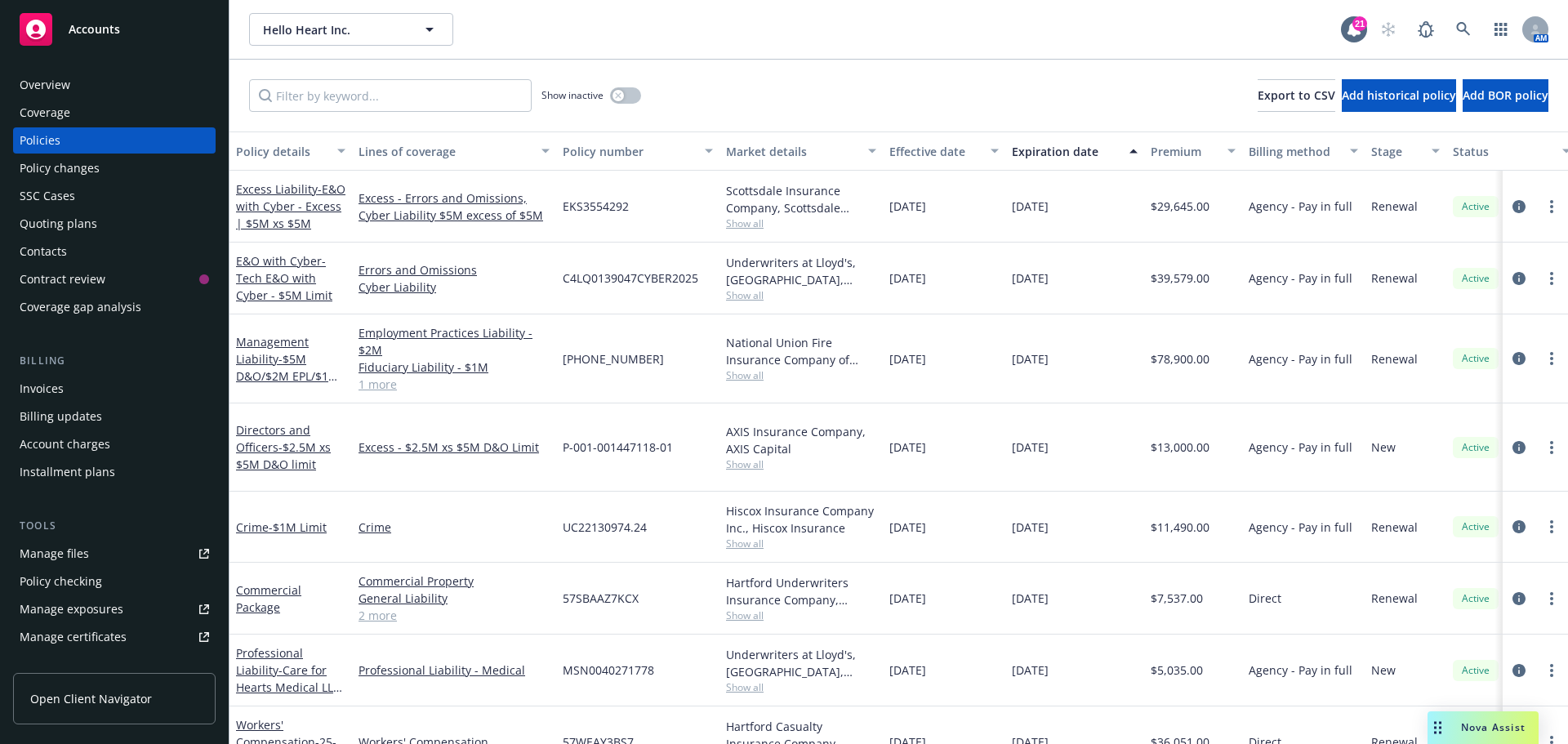
click at [1504, 723] on span "Nova Assist" at bounding box center [1493, 727] width 65 height 14
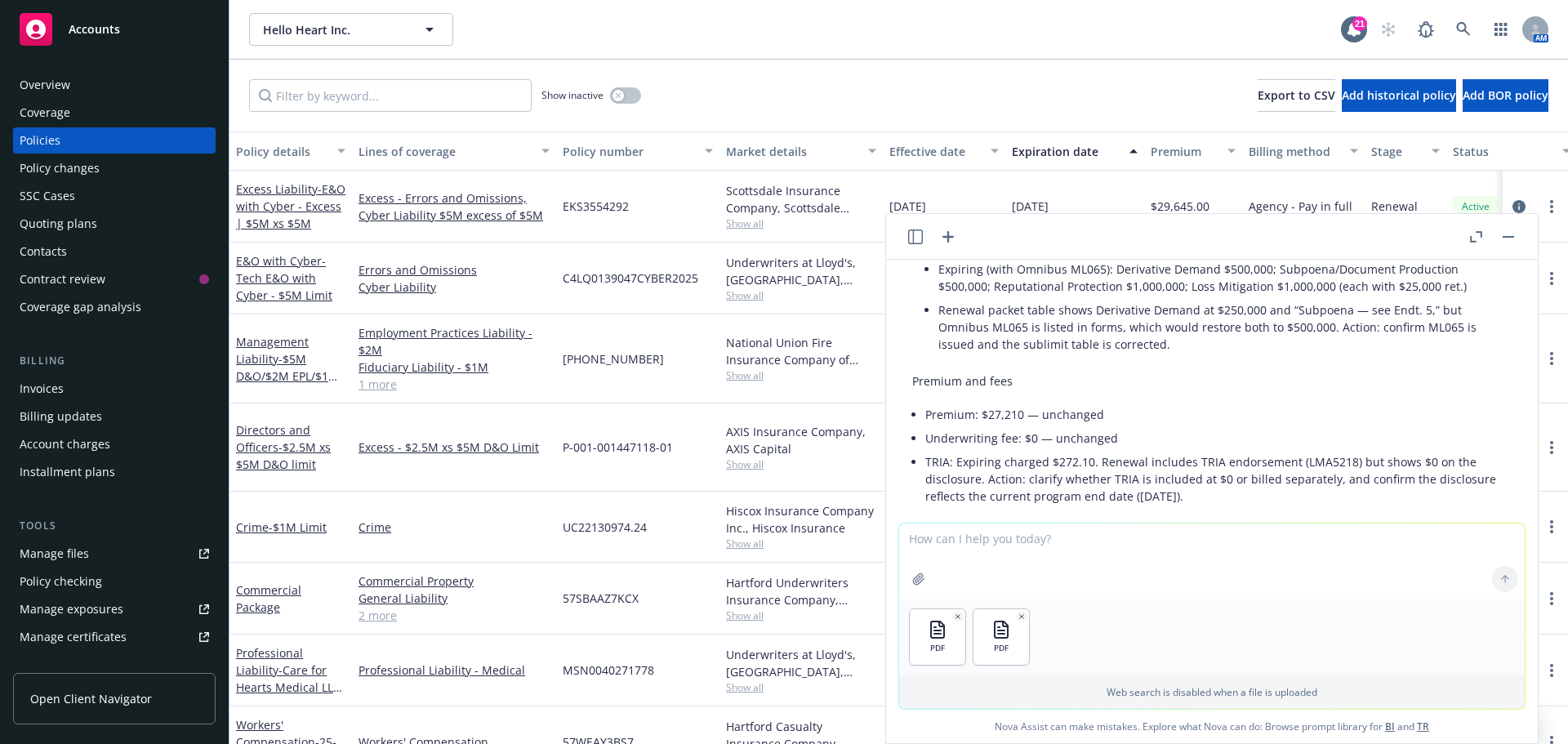
click at [933, 541] on textarea at bounding box center [1211, 560] width 625 height 75
type textarea "compare renewal quote to expiring policy"
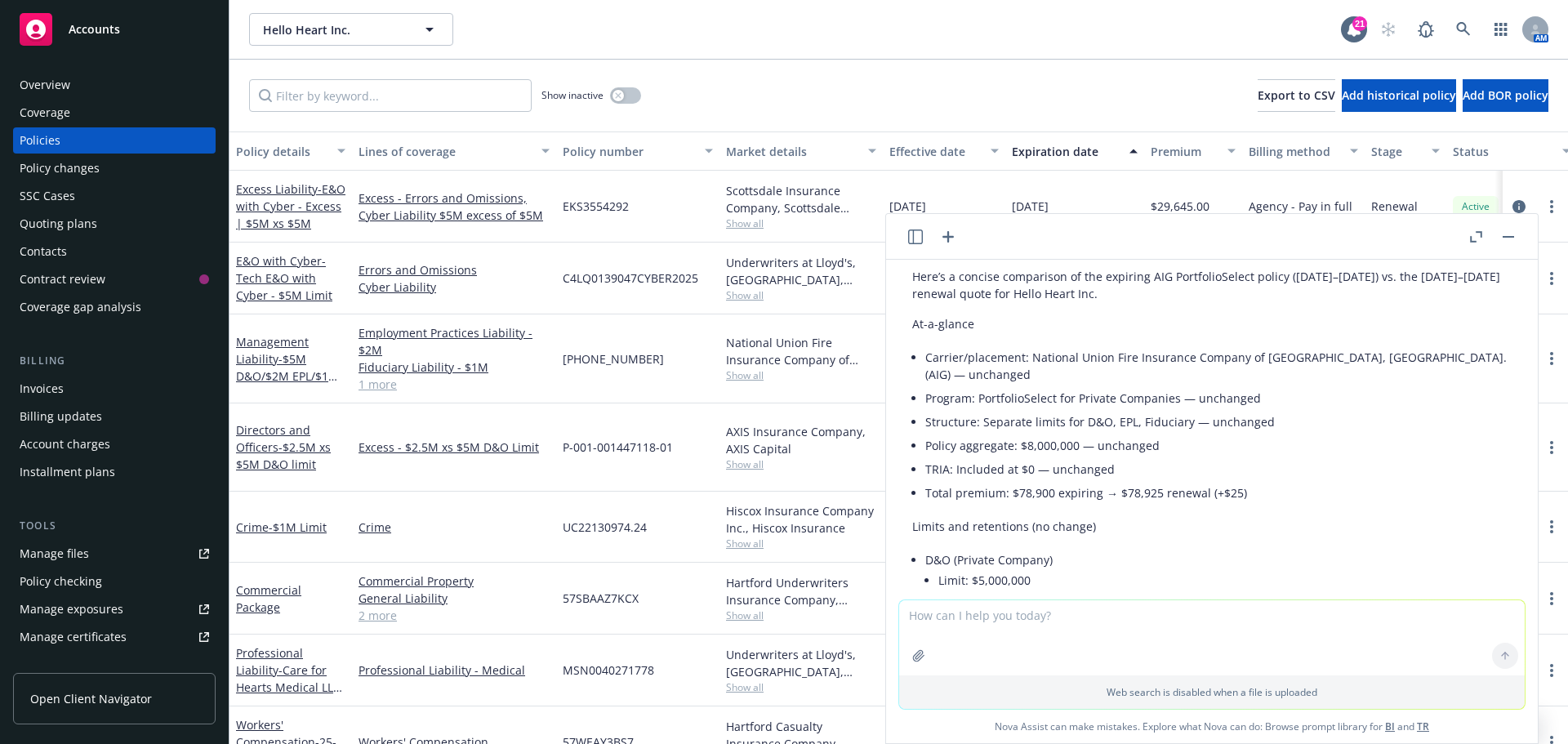
scroll to position [2261, 0]
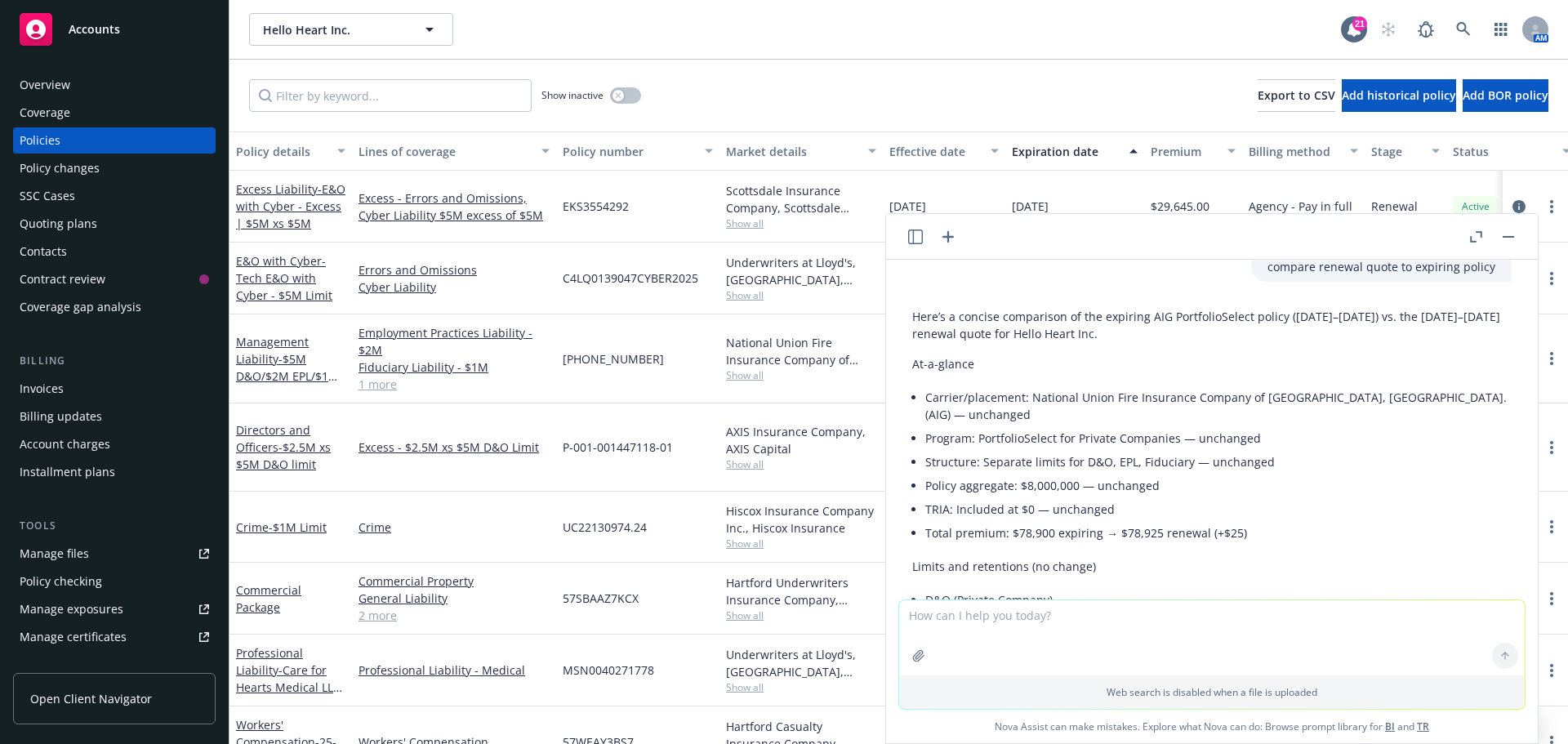
click at [974, 340] on p "Here’s a concise comparison of the expiring AIG PortfolioSelect policy ([DATE]–…" at bounding box center [1212, 325] width 599 height 34
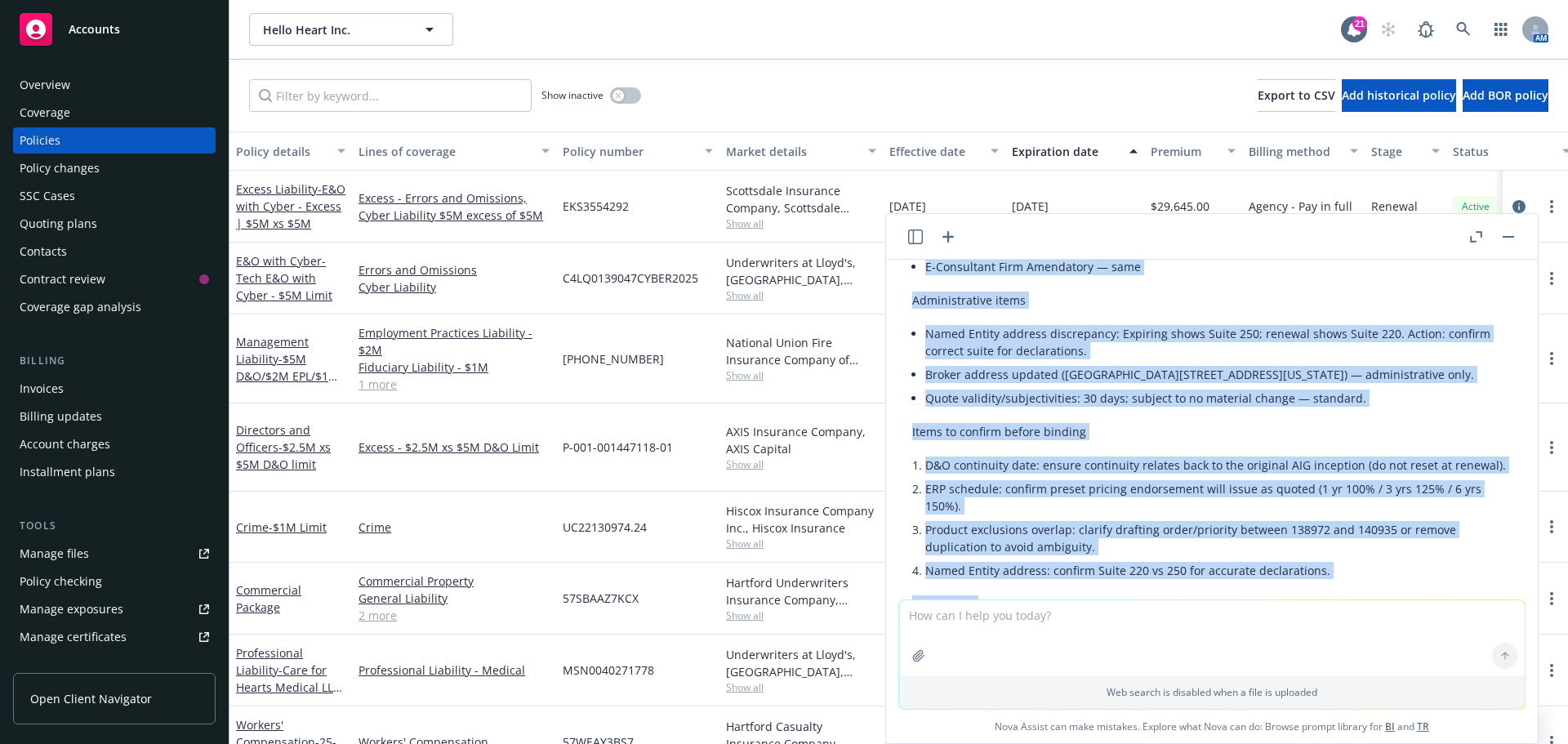
scroll to position [3894, 0]
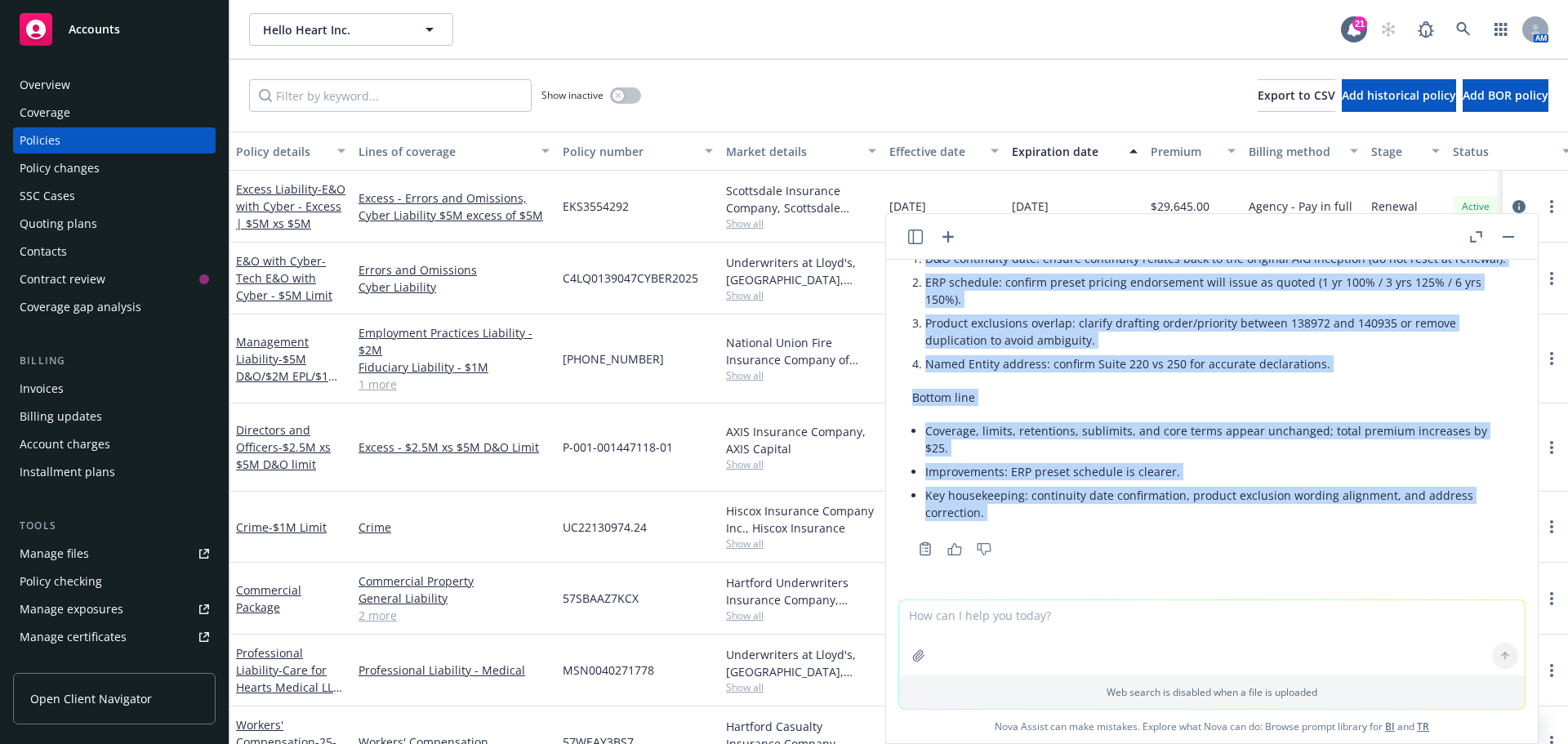
drag, startPoint x: 917, startPoint y: 315, endPoint x: 1046, endPoint y: 616, distance: 327.5
click at [1046, 616] on div "pdf 00 [DATE] - [DATE] Seesaw Learning Primary D&O Policy.pdf pdf MSI quote.pdf…" at bounding box center [1211, 501] width 652 height 483
copy div "lor’i d sitamet consectetu ad eli seddoeiu TEM IncididunTutlab etdolo (21/15/56…"
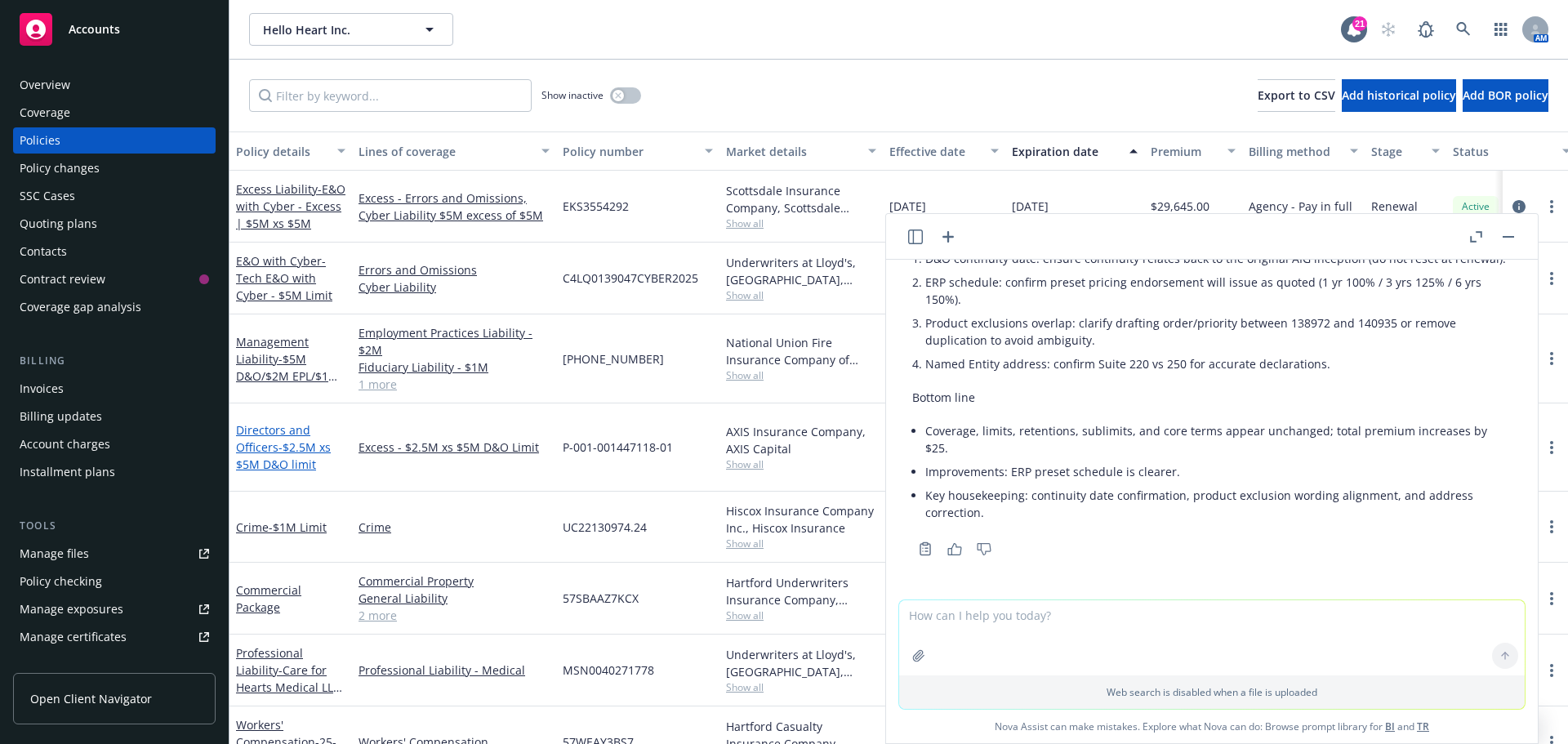
click at [262, 433] on link "Directors and Officers - $2.5M xs $5M D&O limit" at bounding box center [284, 447] width 95 height 49
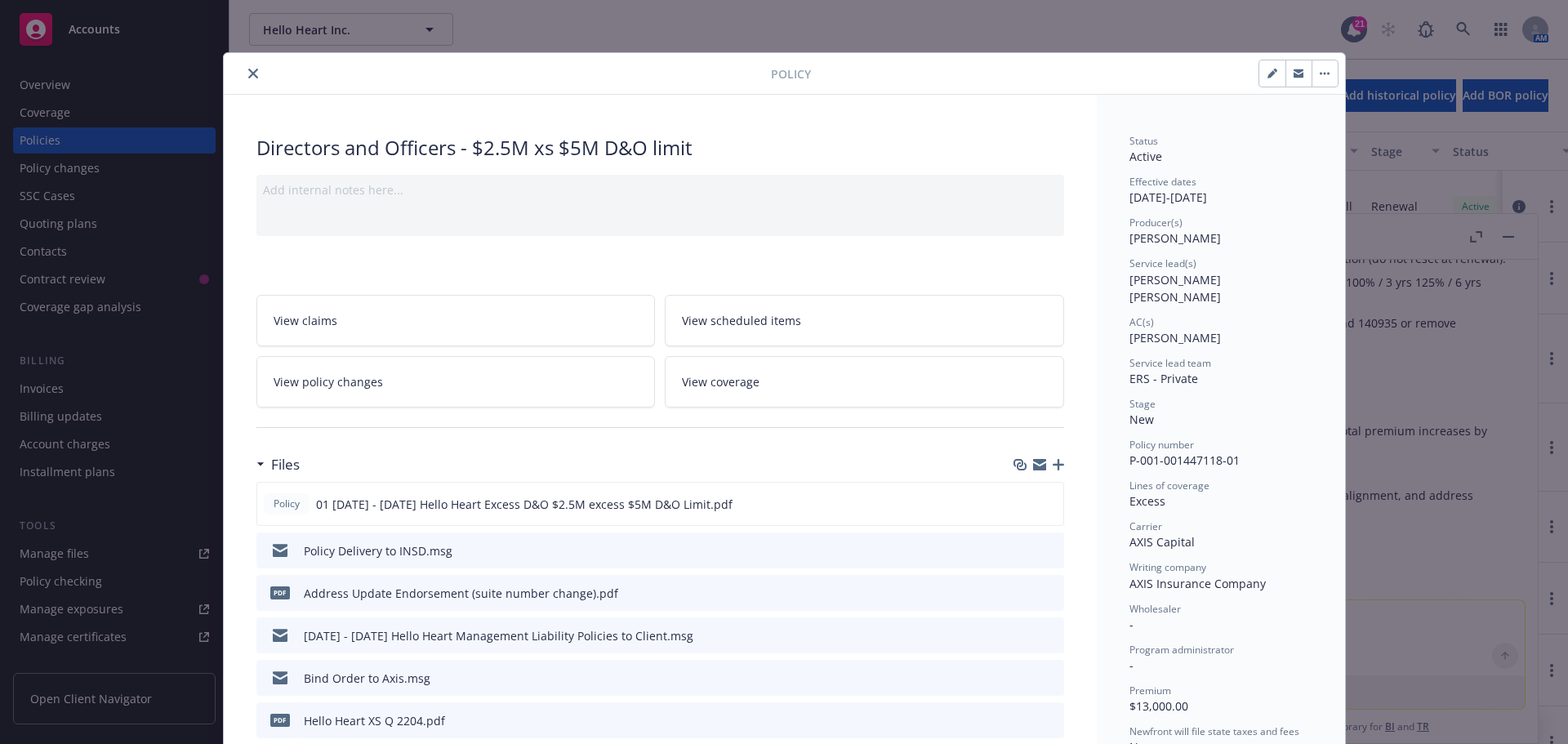
click at [1503, 237] on div "Policy Directors and Officers - $2.5M xs $5M D&O limit Add internal notes here.…" at bounding box center [784, 372] width 1568 height 744
click at [1016, 503] on icon "download file" at bounding box center [1020, 501] width 10 height 10
click at [248, 72] on icon "close" at bounding box center [253, 73] width 10 height 10
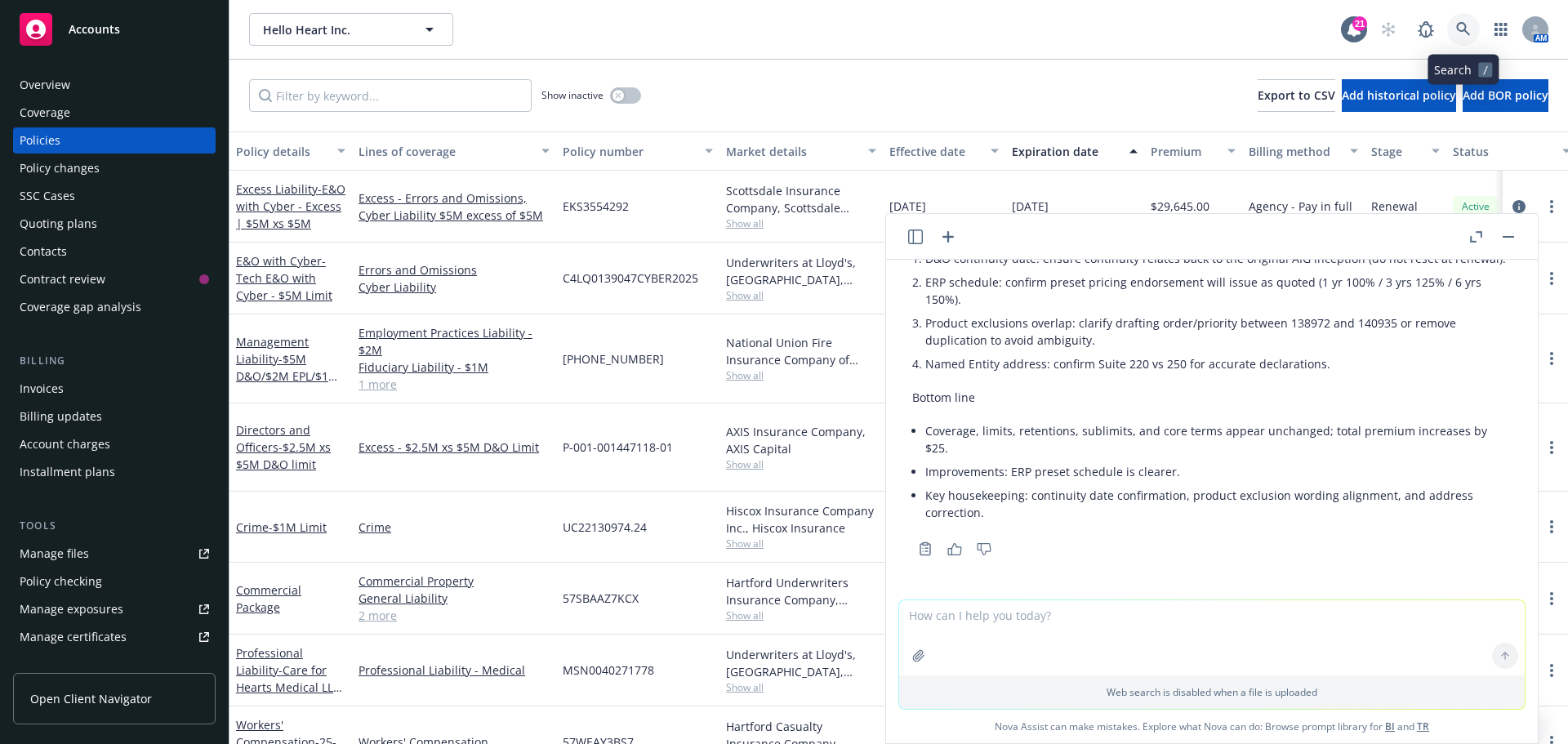
click at [1460, 21] on link at bounding box center [1463, 29] width 32 height 32
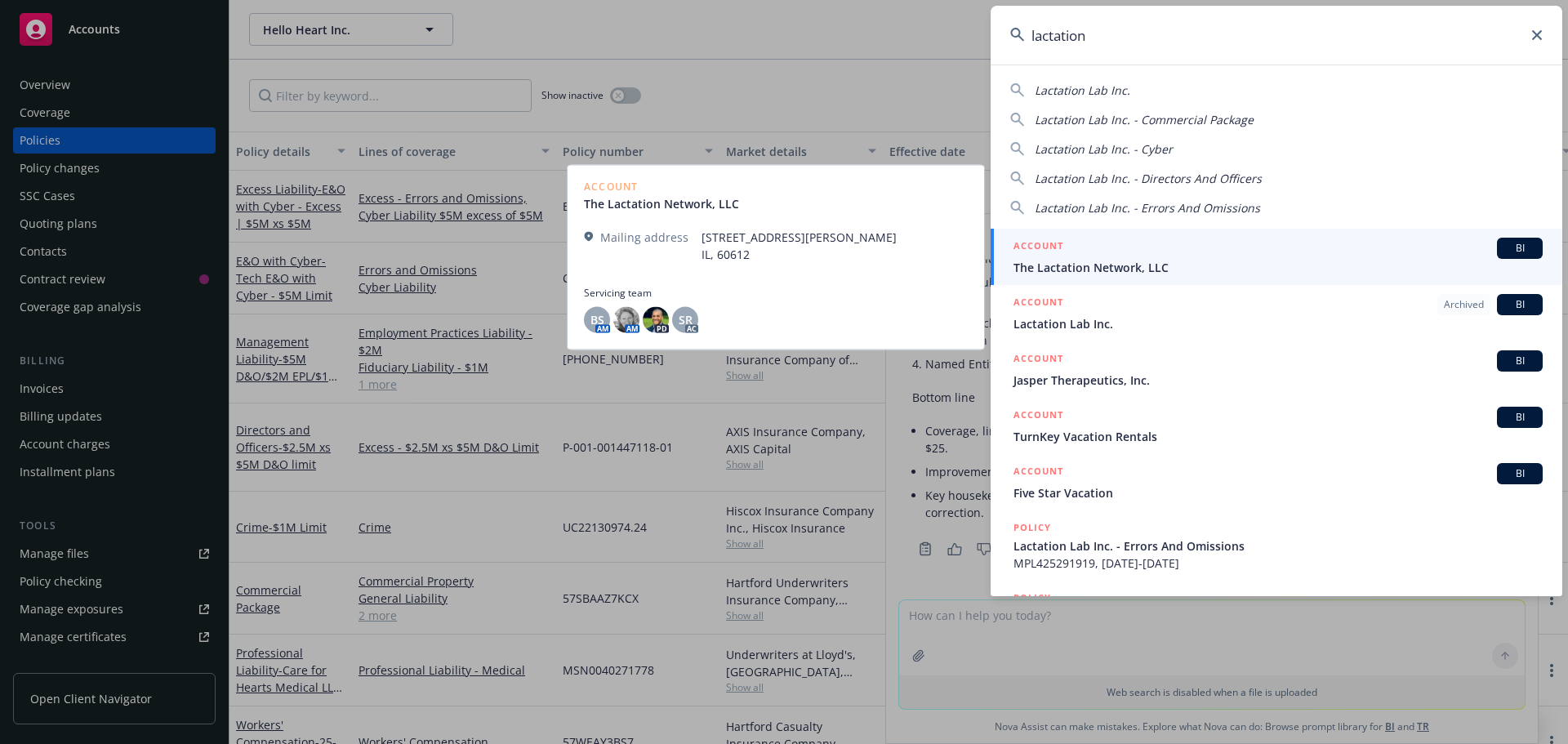
type input "lactation"
click at [1510, 243] on span "BI" at bounding box center [1519, 247] width 32 height 14
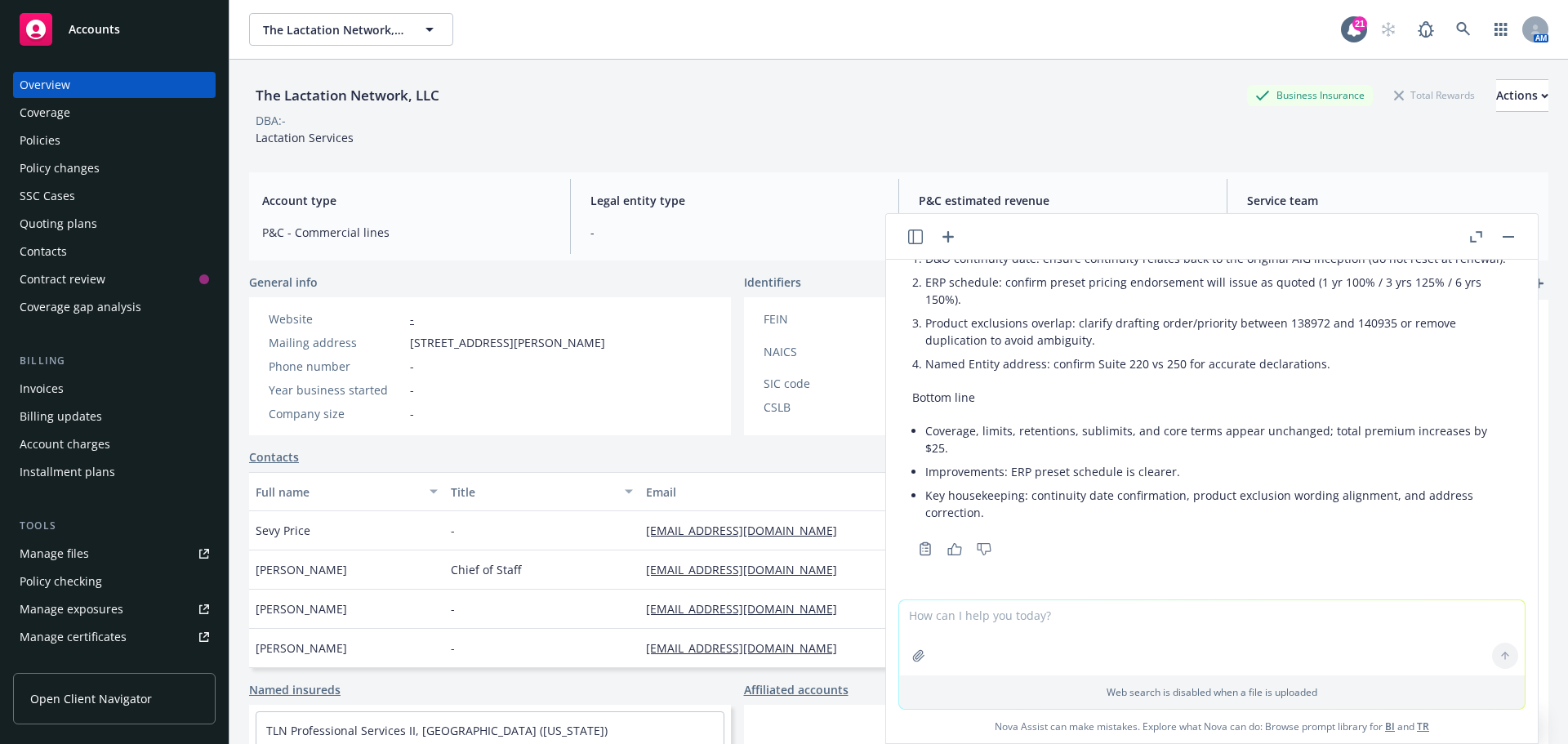
click at [45, 135] on div "Policies" at bounding box center [40, 140] width 41 height 26
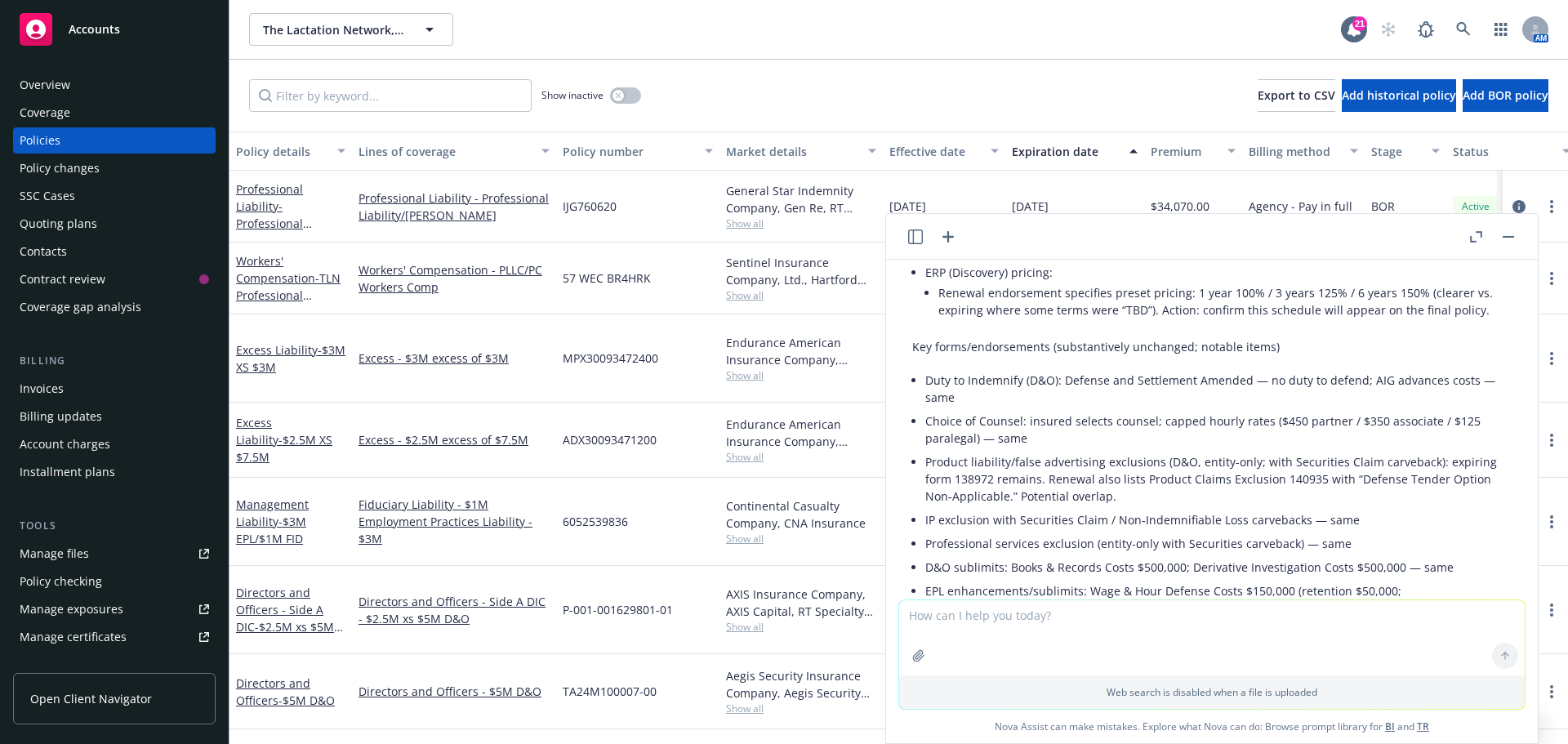
scroll to position [2996, 0]
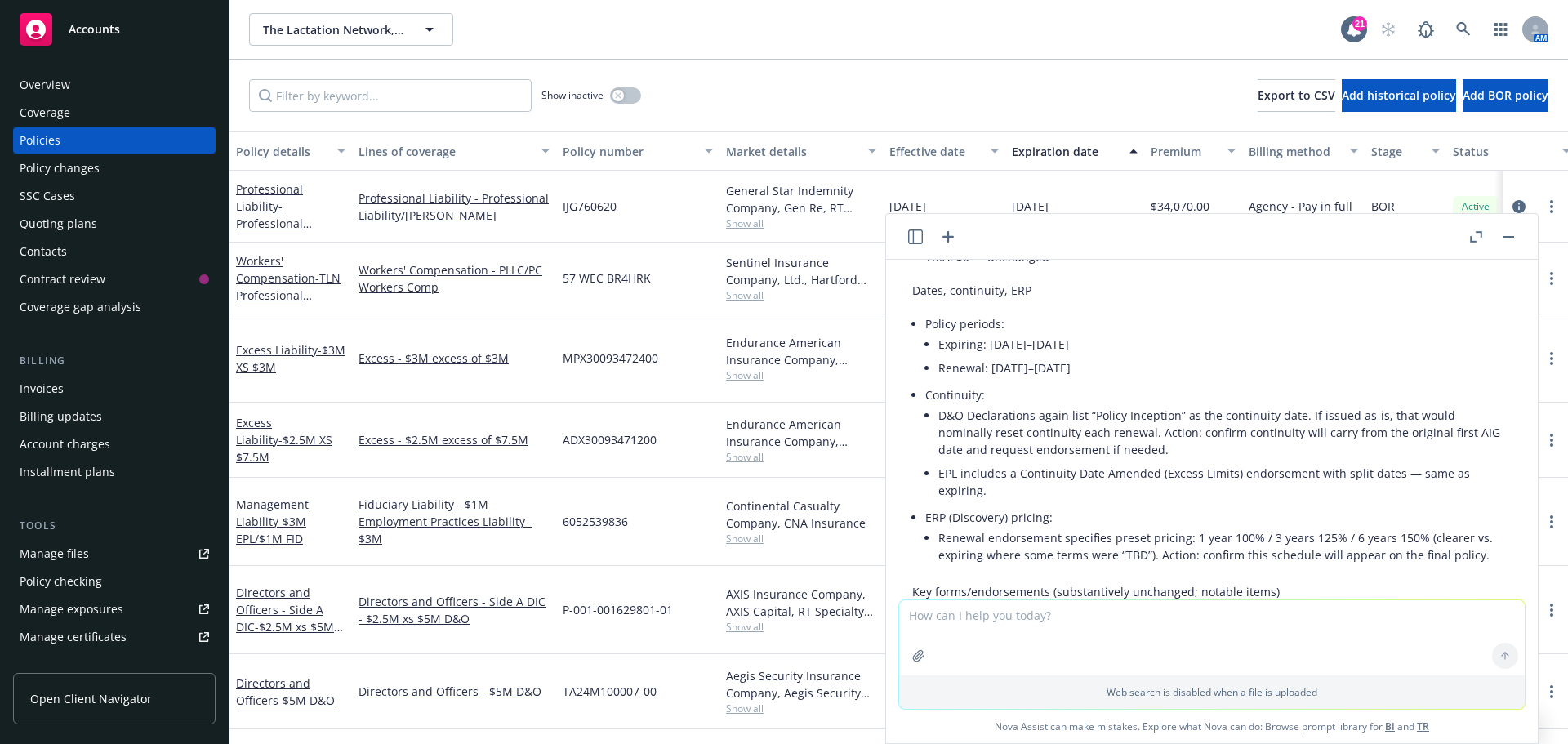
click at [1509, 237] on rect "button" at bounding box center [1508, 237] width 11 height 2
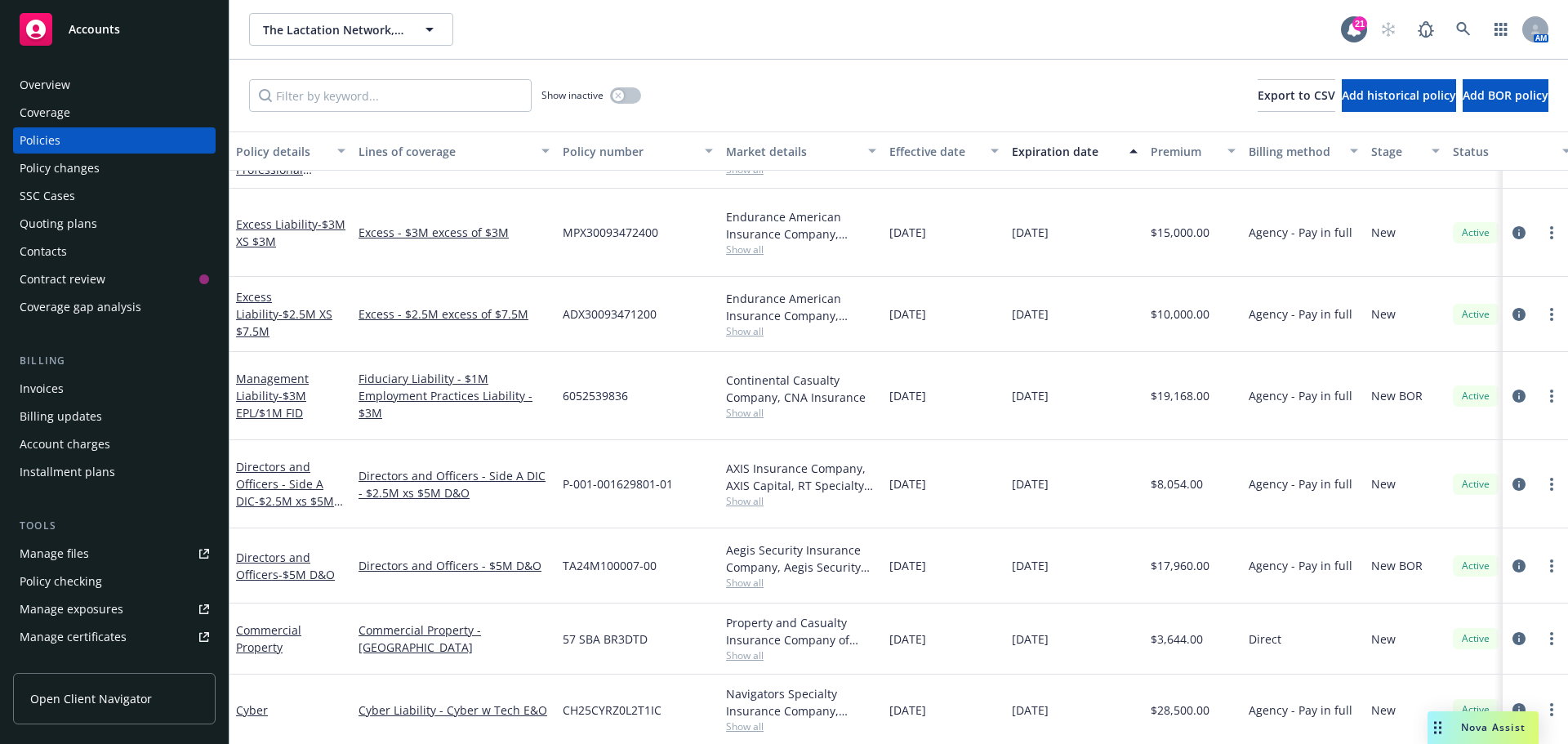
scroll to position [125, 0]
click at [1512, 560] on icon "circleInformation" at bounding box center [1519, 567] width 13 height 13
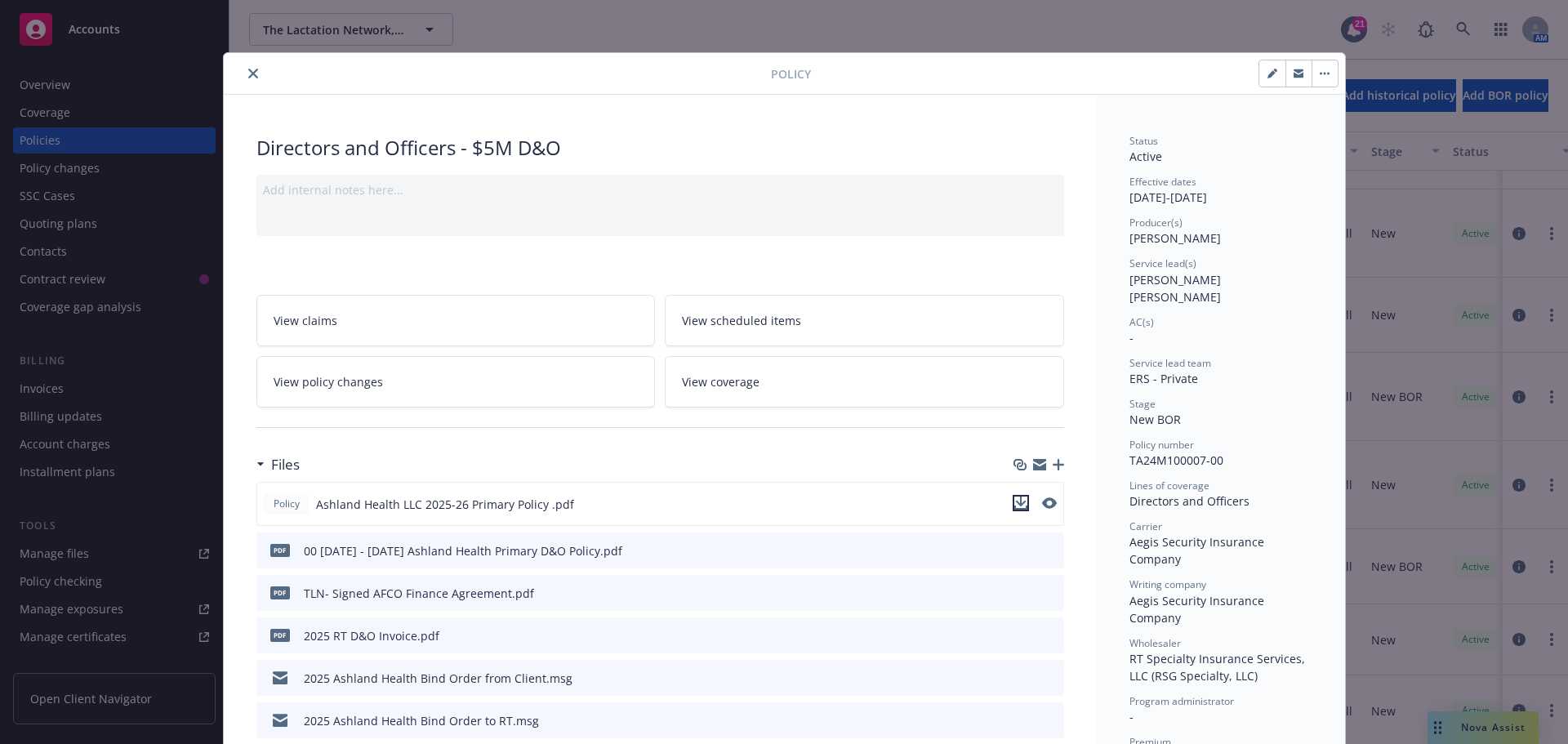
click at [1018, 499] on icon "download file" at bounding box center [1021, 503] width 13 height 13
